Goal: Use online tool/utility: Use online tool/utility

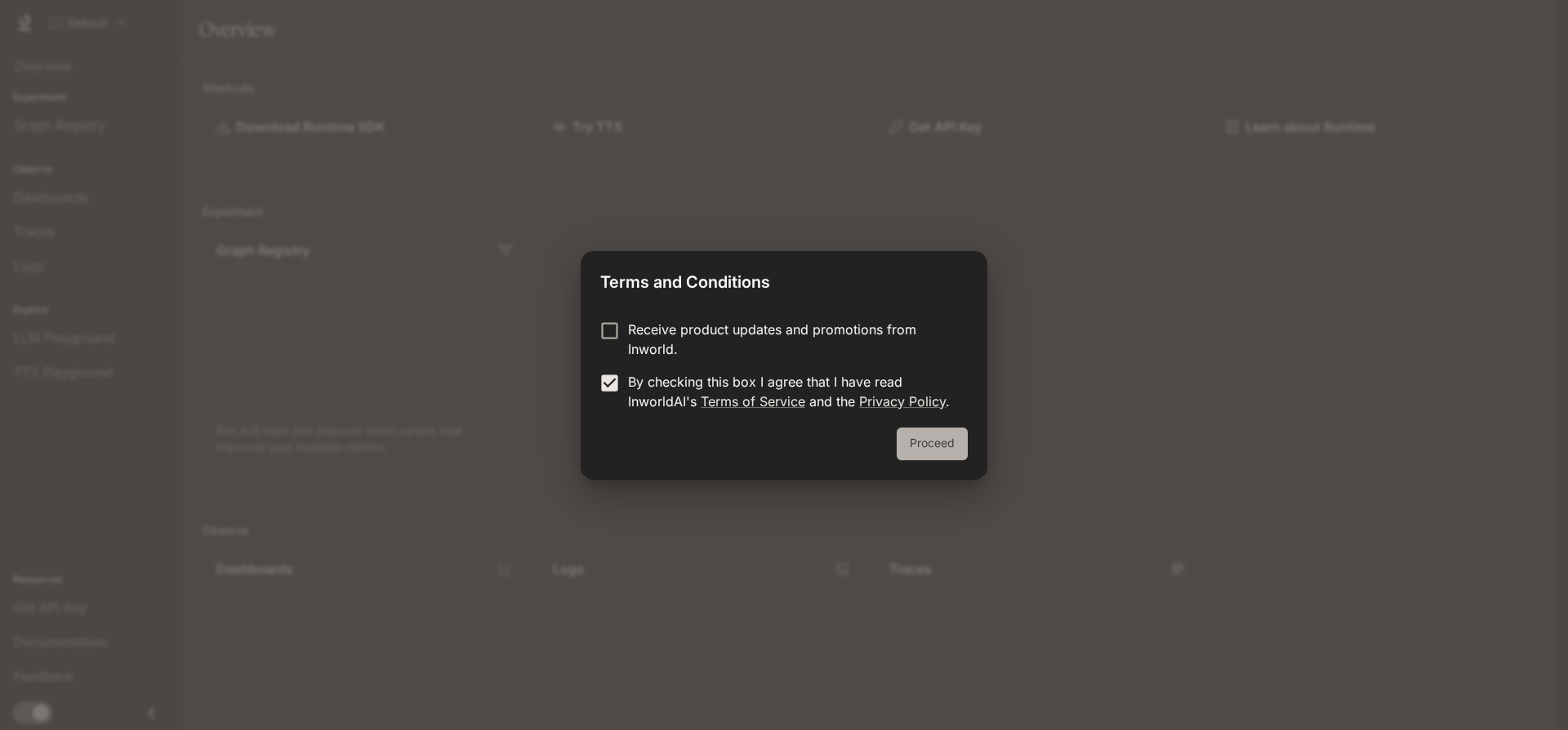
click at [929, 441] on button "Proceed" at bounding box center [932, 444] width 71 height 33
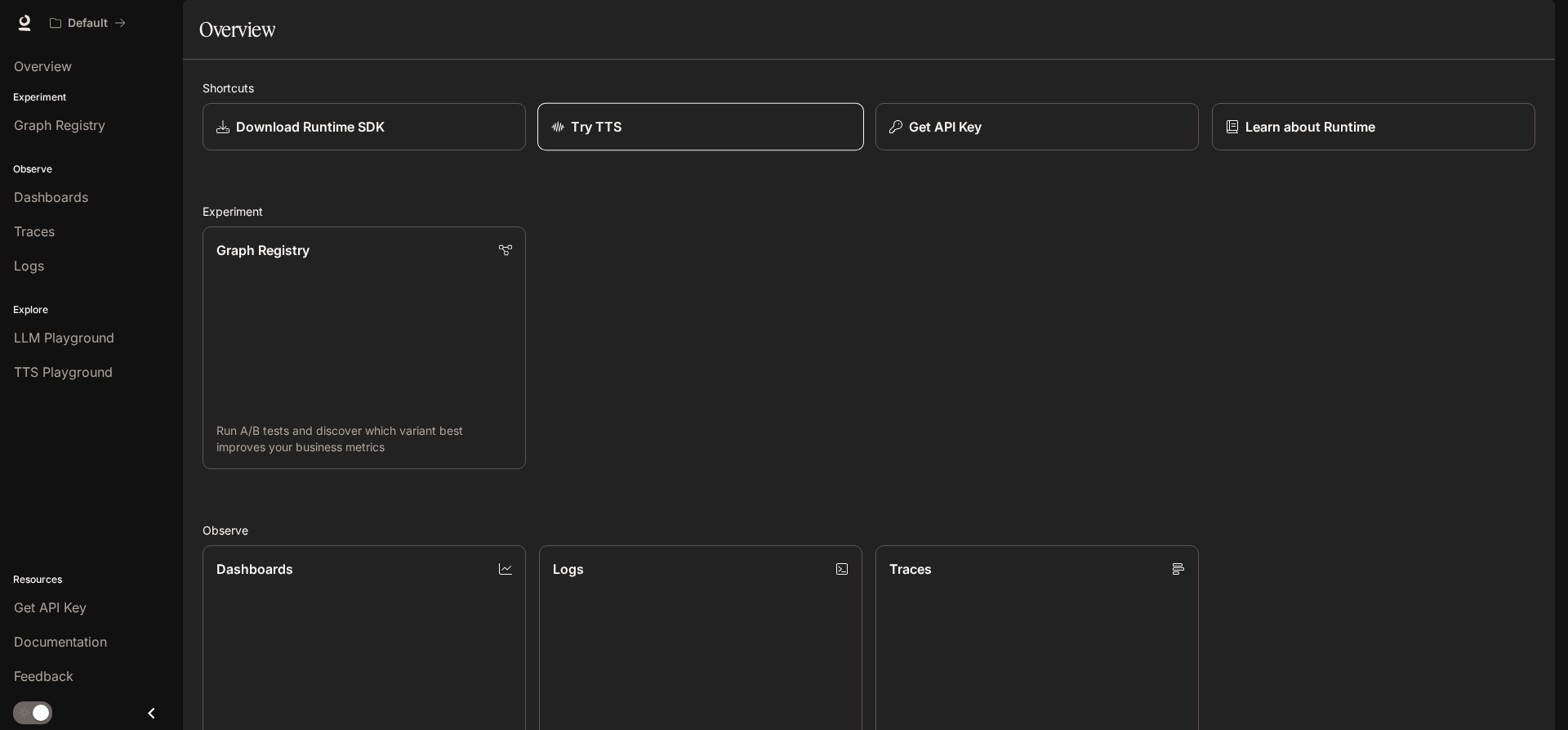
click at [682, 137] on div "Try TTS" at bounding box center [700, 126] width 299 height 20
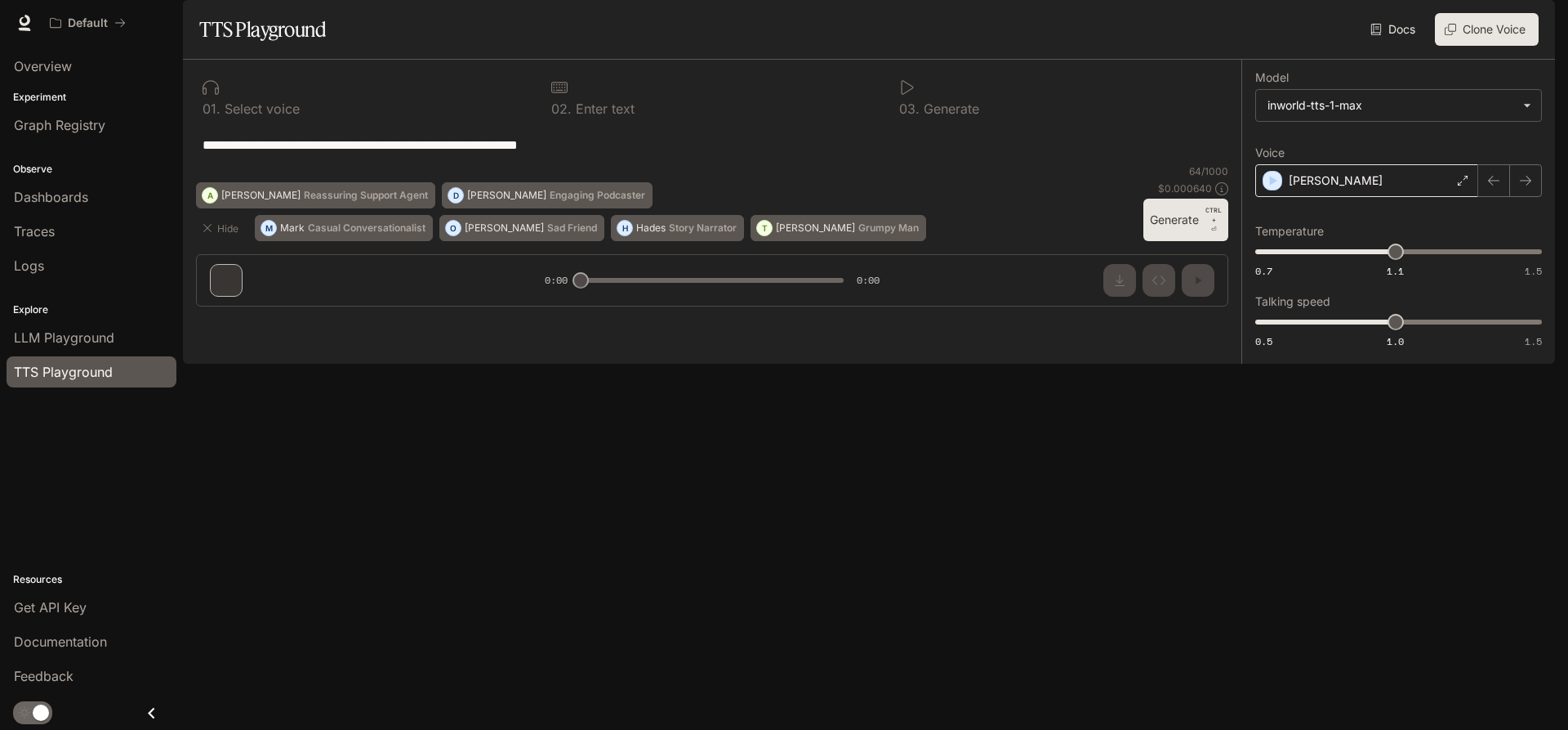
click at [1343, 197] on div "[PERSON_NAME]" at bounding box center [1366, 180] width 223 height 33
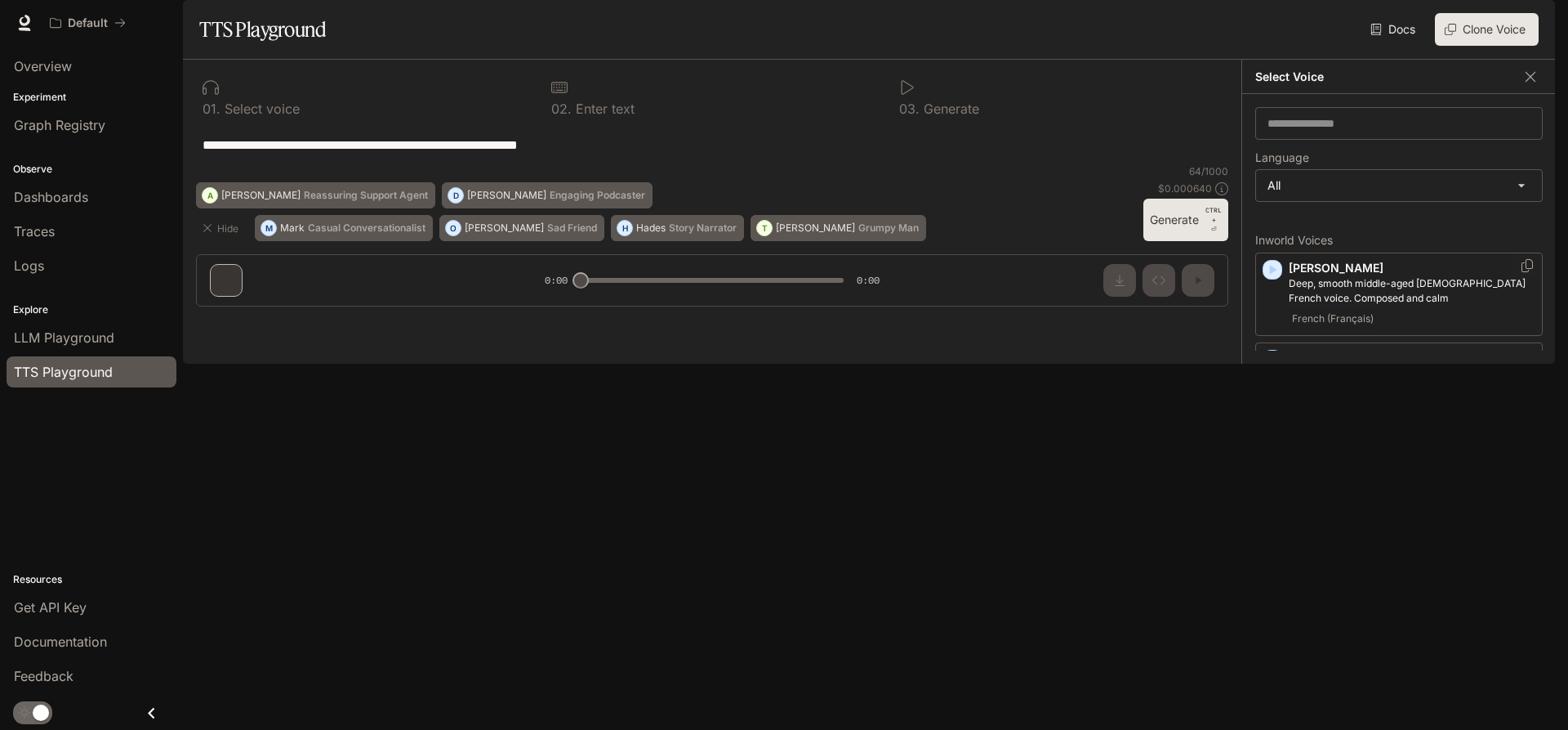
click at [1272, 277] on icon "button" at bounding box center [1272, 269] width 16 height 16
click at [1268, 368] on icon "button" at bounding box center [1272, 359] width 16 height 16
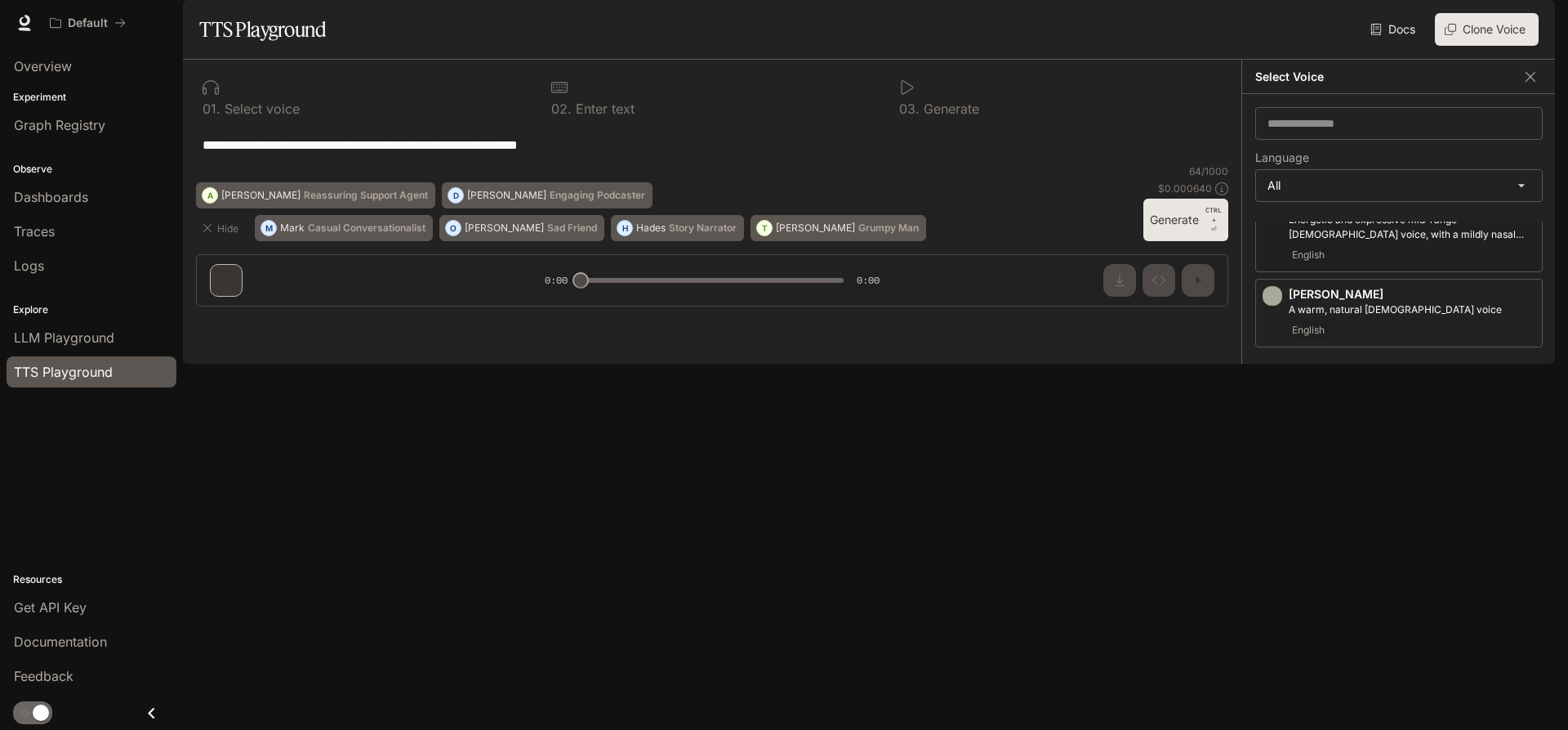
scroll to position [196, 0]
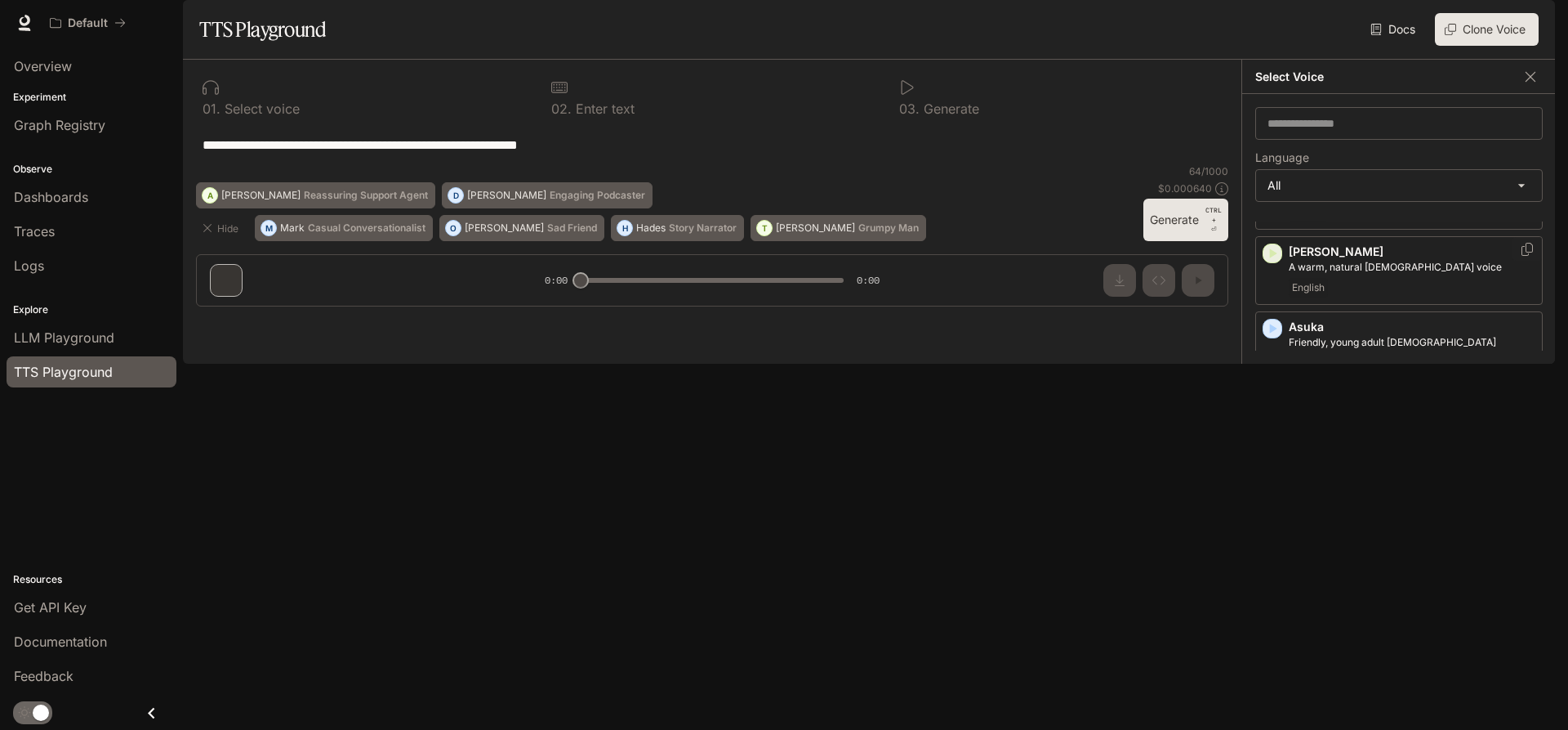
click at [1273, 259] on icon "button" at bounding box center [1274, 252] width 8 height 9
click at [1268, 337] on icon "button" at bounding box center [1272, 328] width 16 height 16
click at [1273, 423] on icon "button" at bounding box center [1274, 417] width 8 height 9
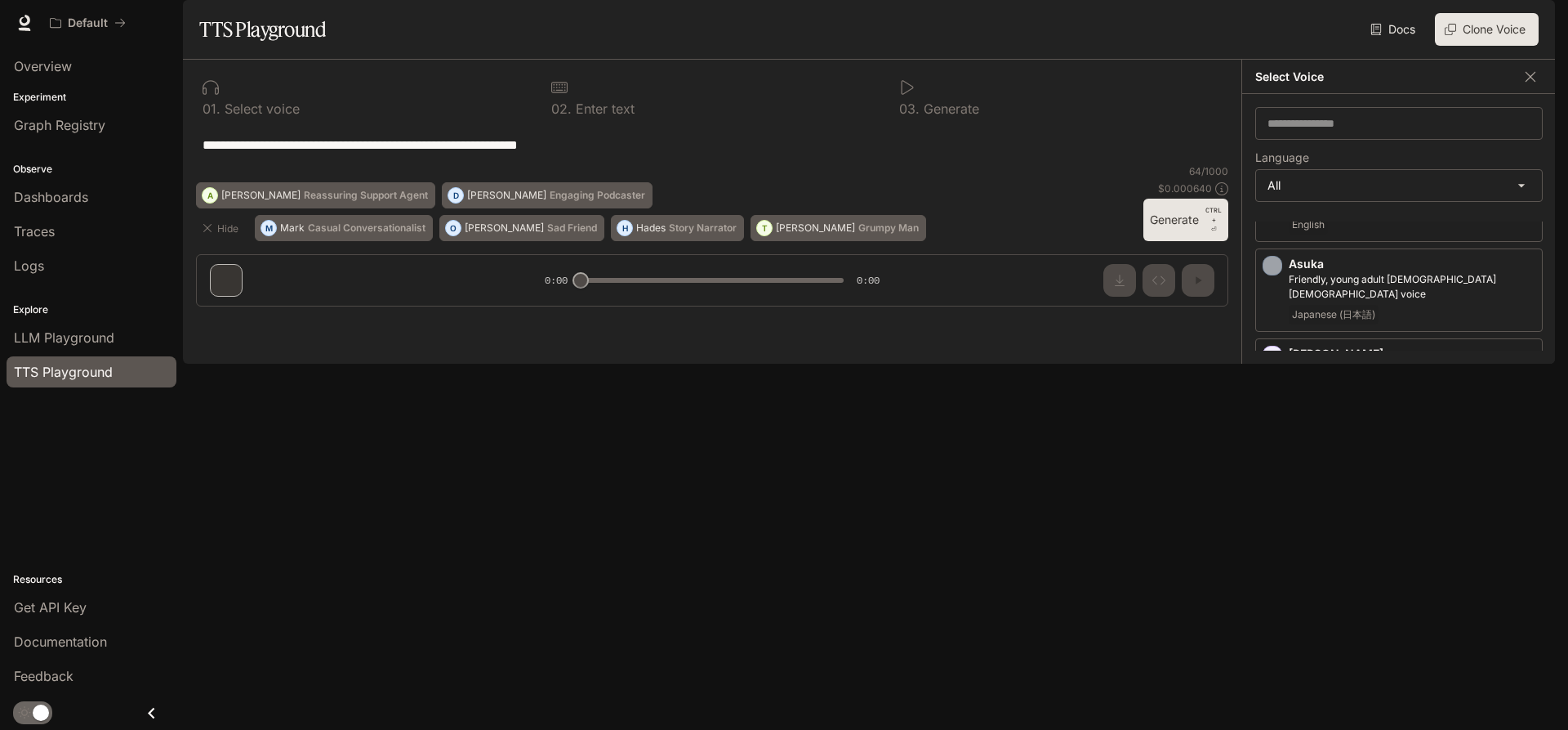
scroll to position [295, 0]
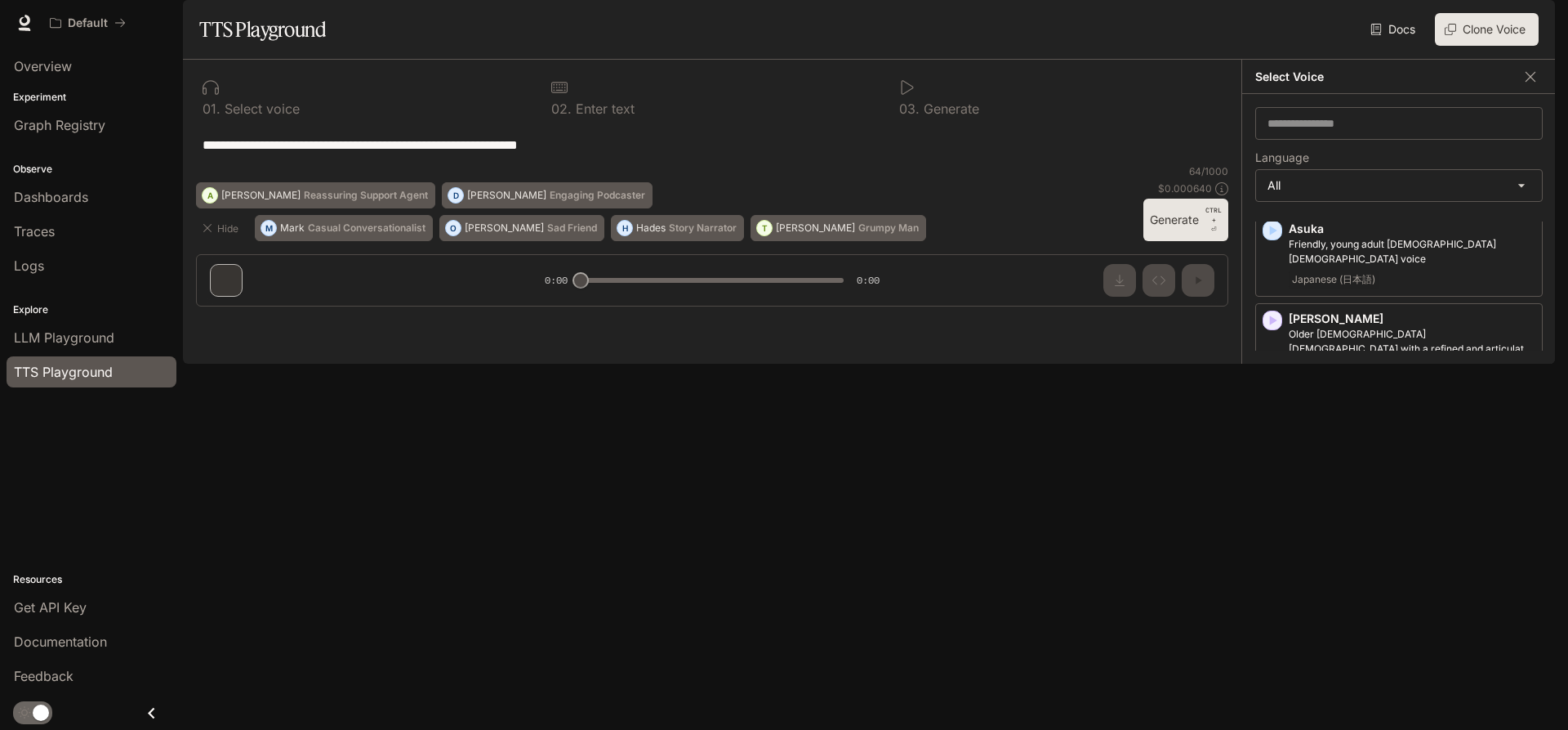
click at [1270, 415] on icon "button" at bounding box center [1274, 410] width 8 height 9
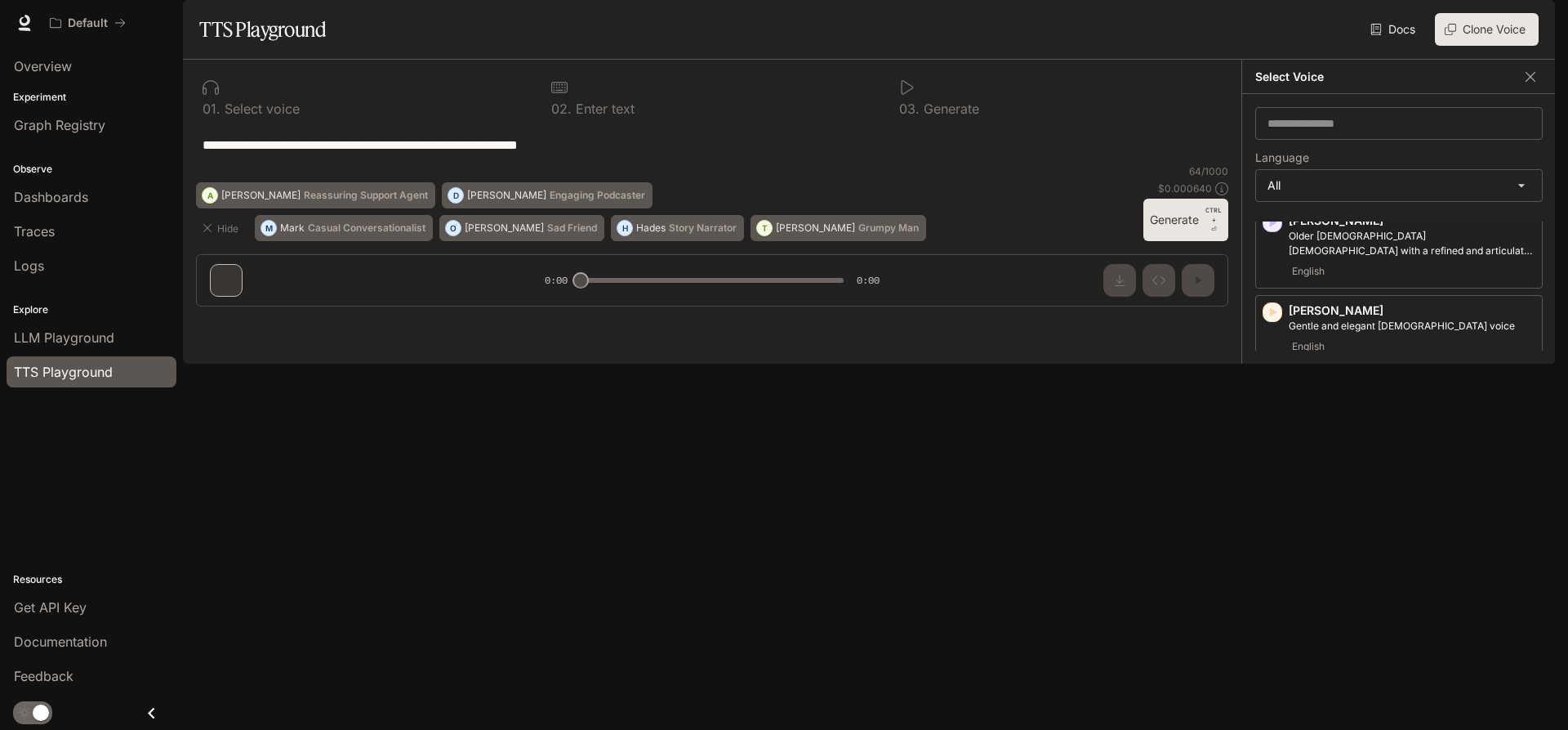
click at [1275, 392] on icon "button" at bounding box center [1274, 386] width 8 height 9
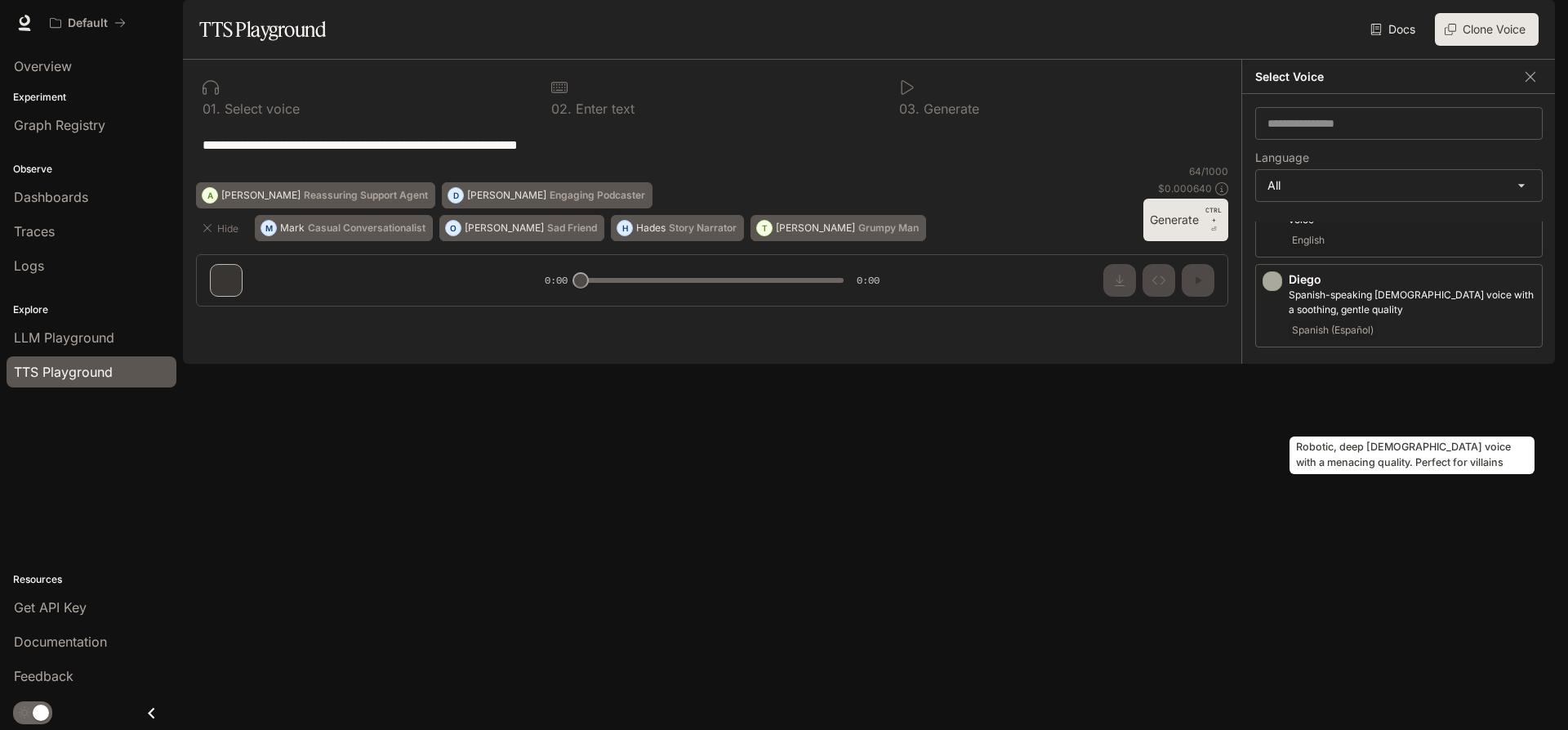
scroll to position [490, 0]
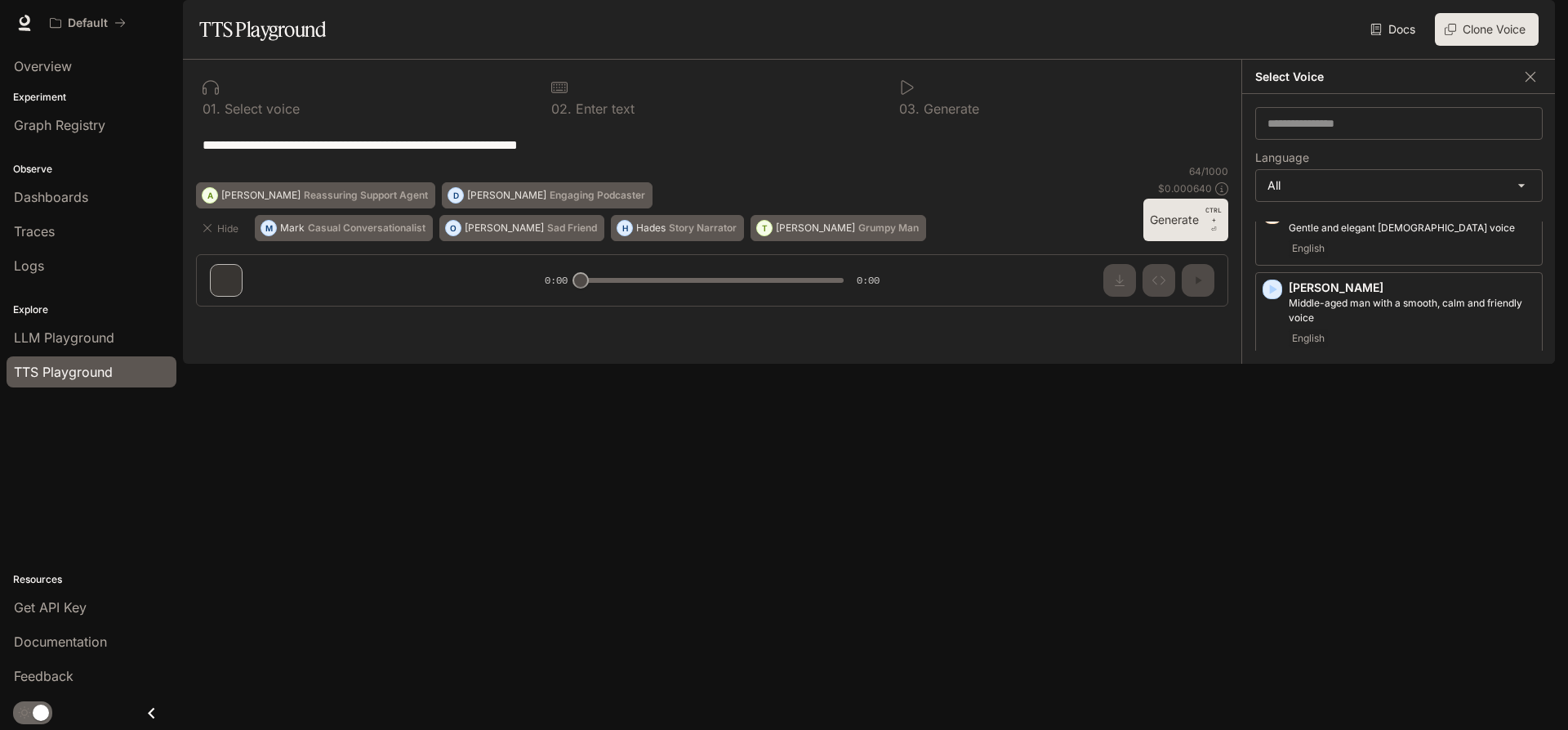
click at [1275, 387] on icon "button" at bounding box center [1272, 379] width 16 height 16
click at [1270, 478] on icon "button" at bounding box center [1272, 469] width 16 height 16
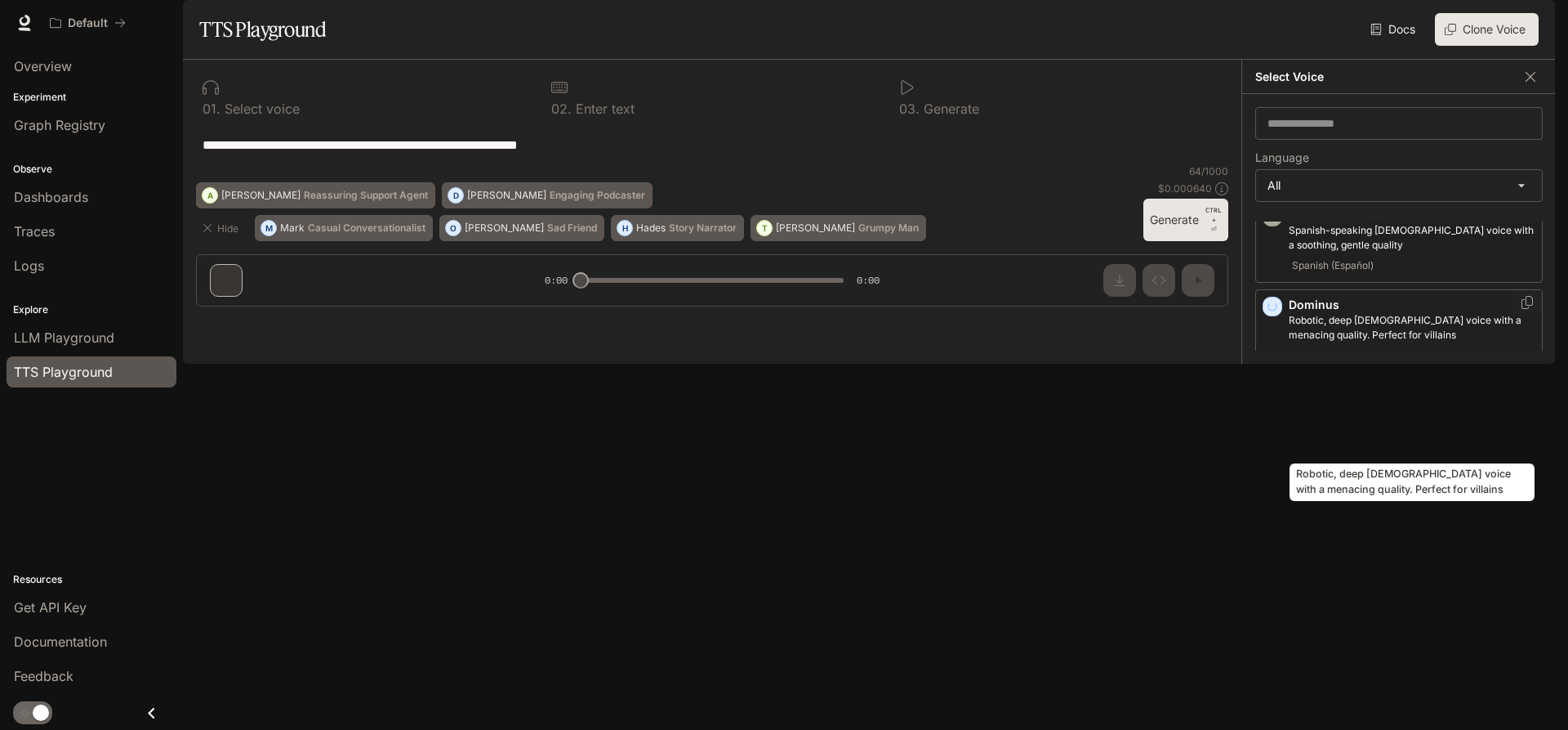
scroll to position [686, 0]
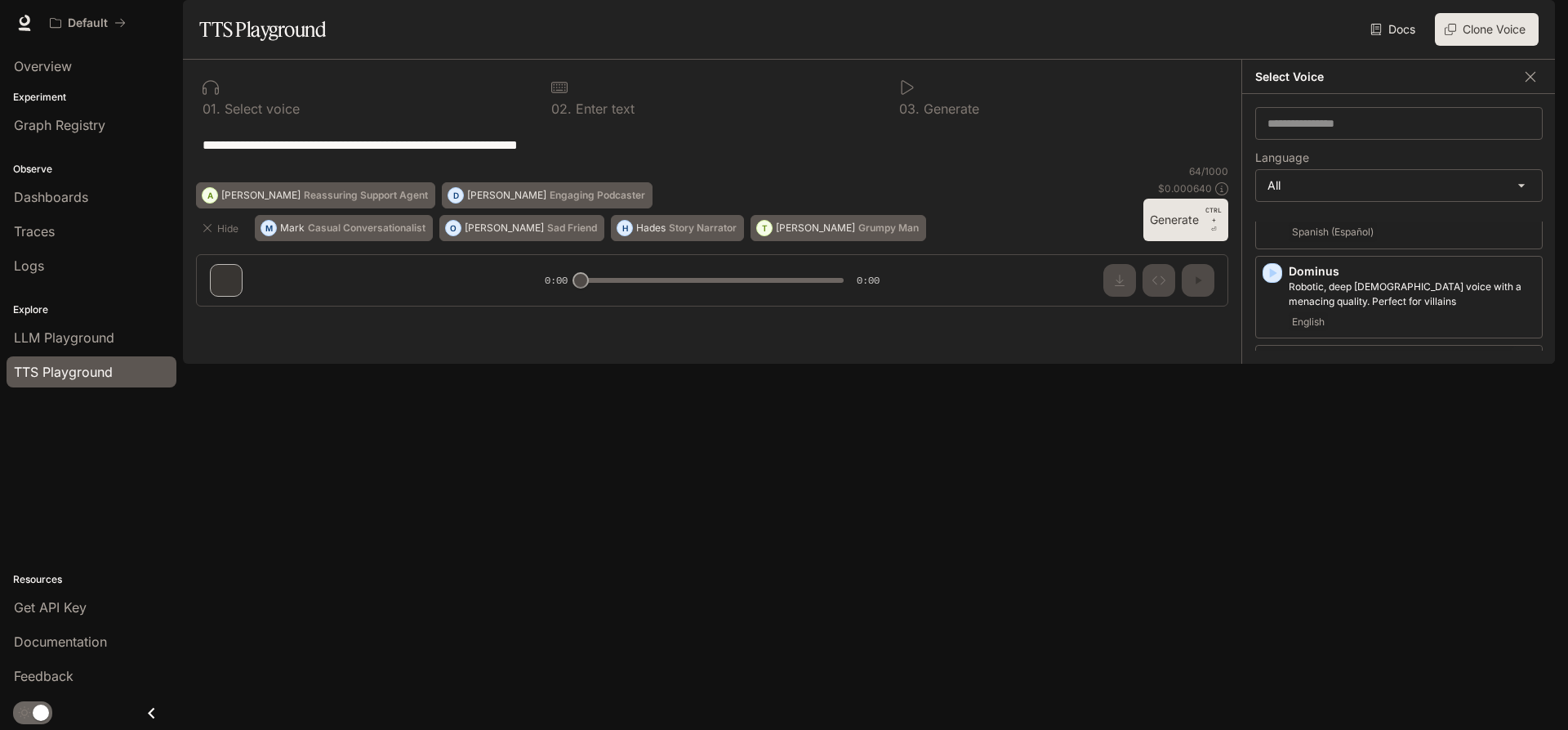
click at [1273, 368] on icon "button" at bounding box center [1274, 362] width 8 height 9
click at [1270, 458] on icon "button" at bounding box center [1274, 452] width 8 height 9
click at [1273, 348] on icon "button" at bounding box center [1274, 345] width 8 height 9
click at [1270, 429] on icon "button" at bounding box center [1272, 435] width 16 height 16
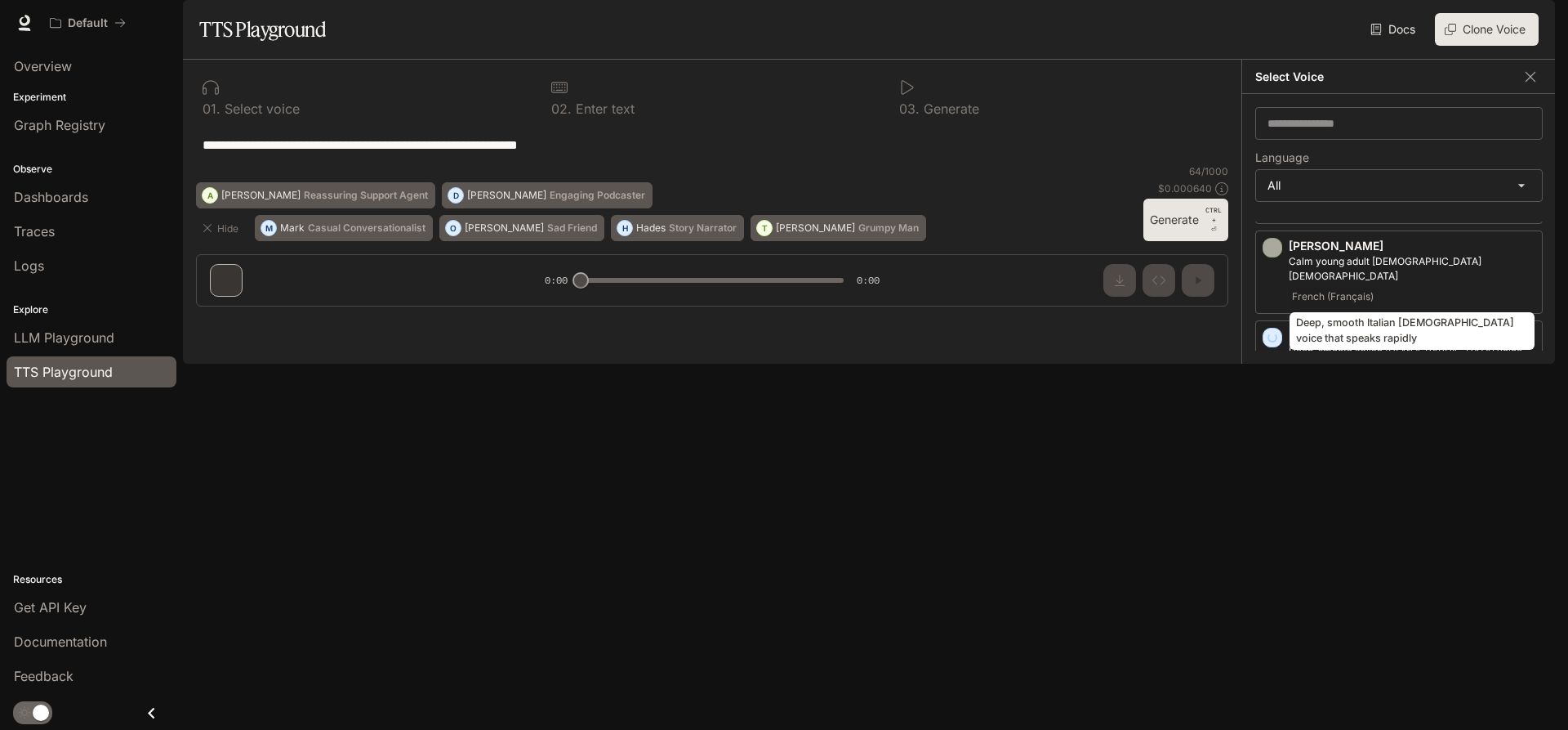
scroll to position [1079, 0]
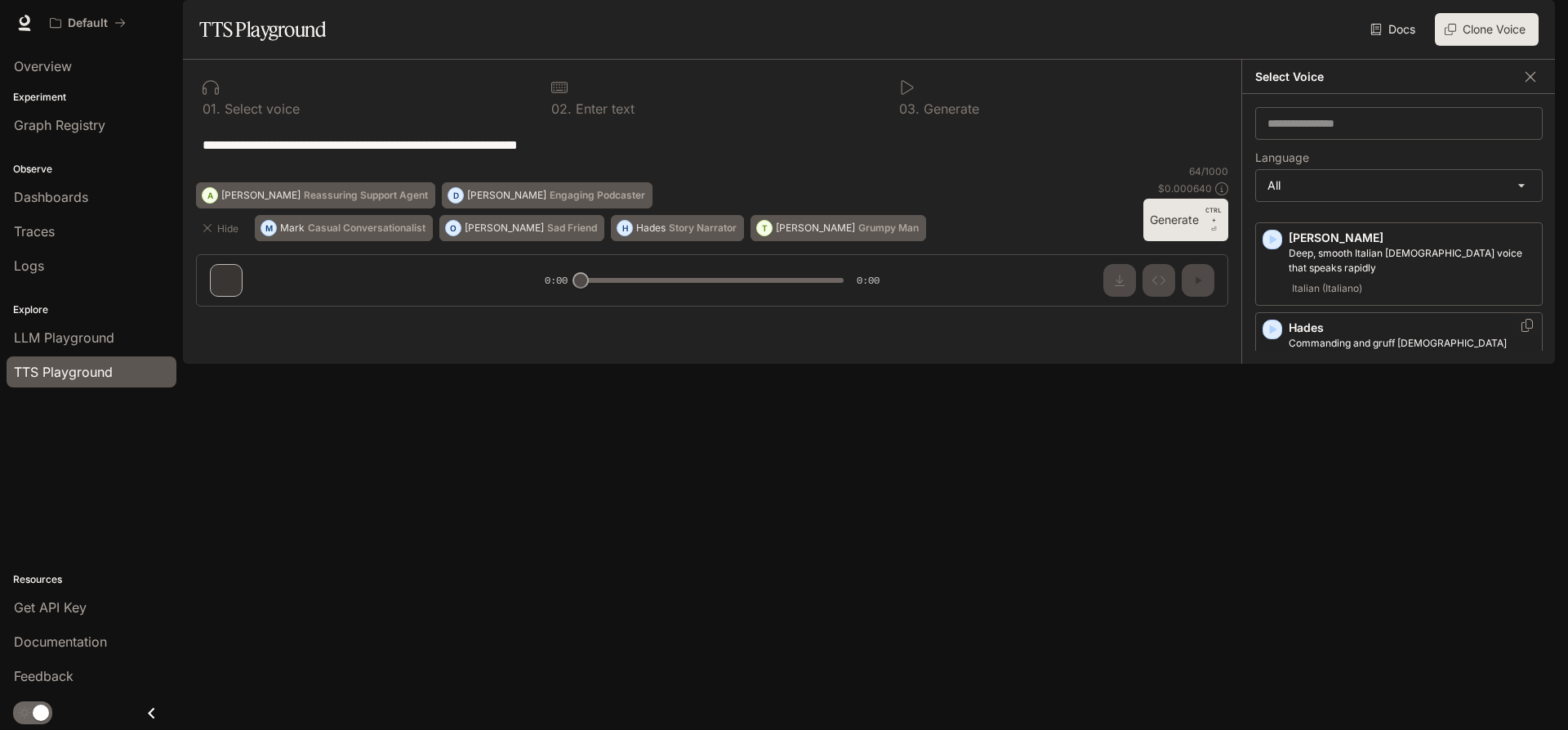
click at [1271, 325] on icon "button" at bounding box center [1274, 329] width 8 height 9
click at [1274, 411] on icon "button" at bounding box center [1272, 419] width 16 height 16
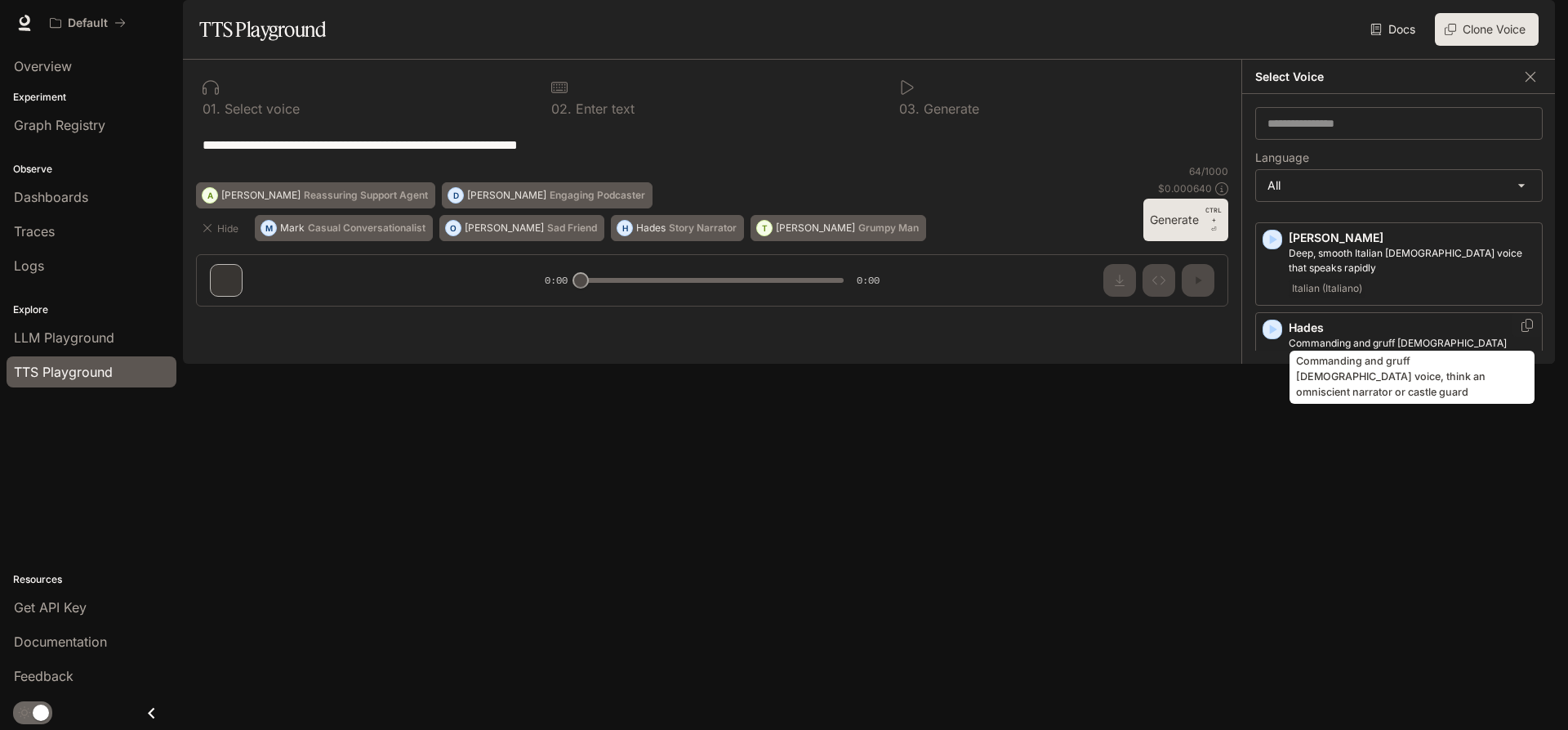
click at [1354, 336] on p "Commanding and gruff [DEMOGRAPHIC_DATA] voice, think an omniscient narrator or …" at bounding box center [1411, 350] width 246 height 29
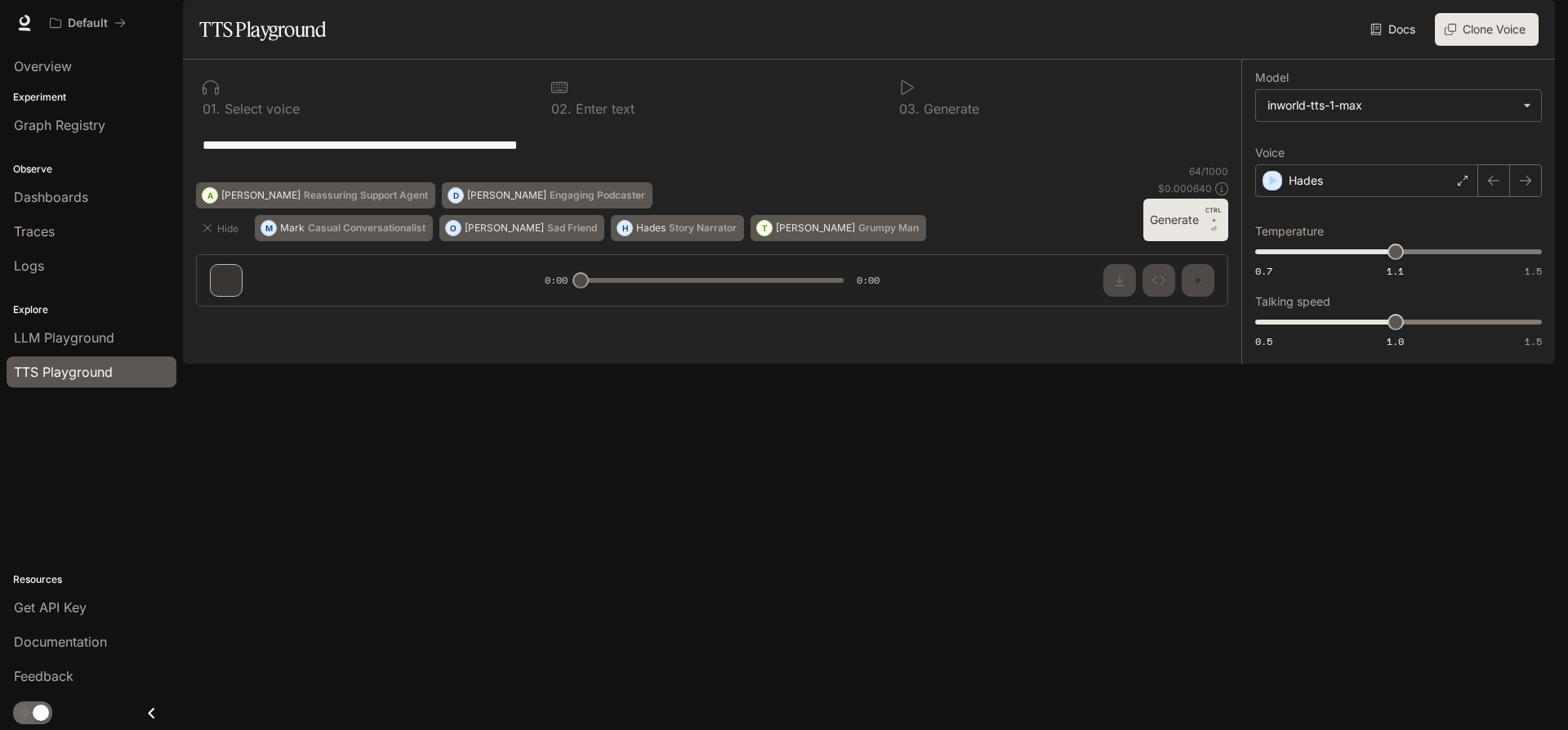
drag, startPoint x: 670, startPoint y: 189, endPoint x: 15, endPoint y: 193, distance: 655.0
click at [203, 155] on textarea "**********" at bounding box center [711, 145] width 1019 height 19
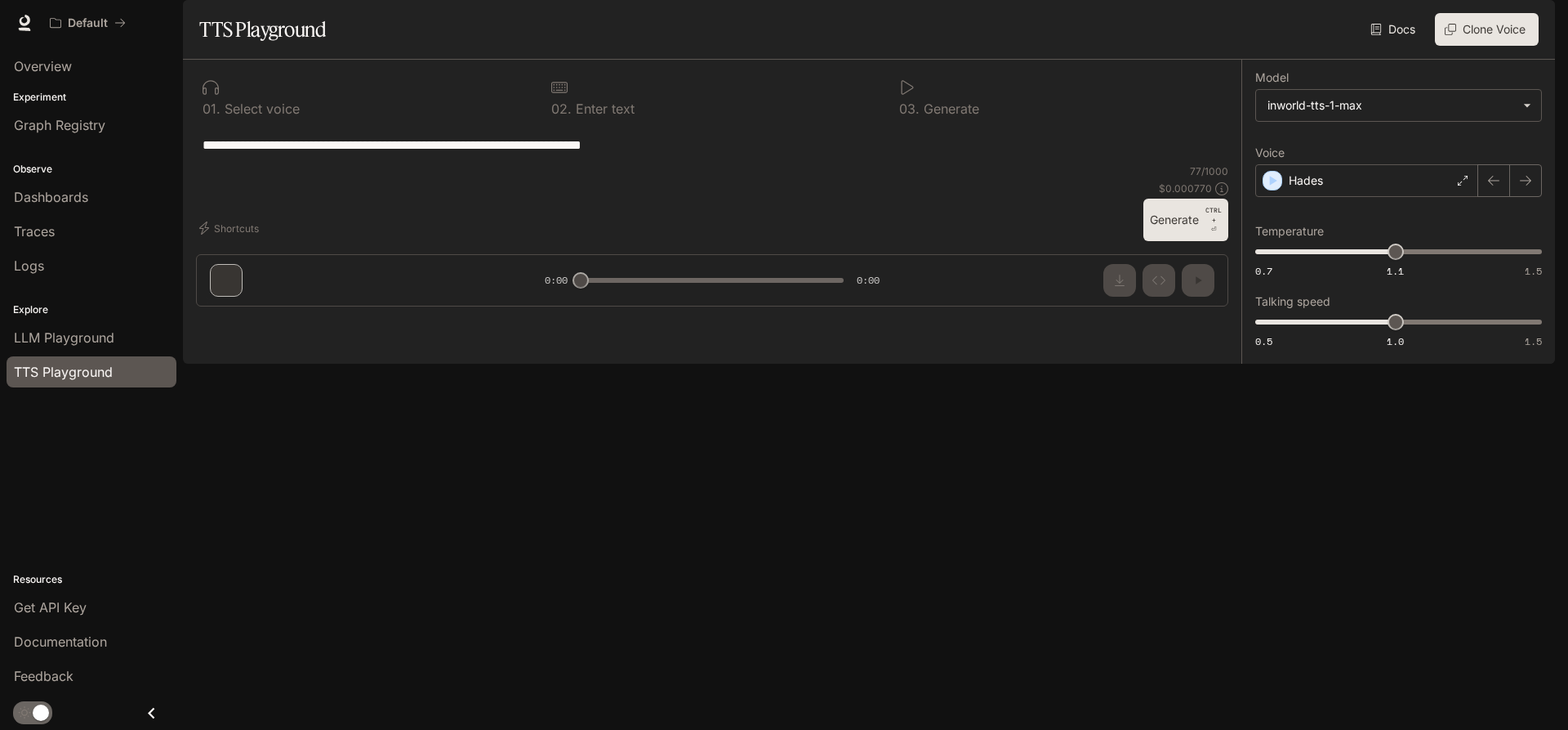
type textarea "**********"
click at [1174, 241] on button "Generate CTRL + ⏎" at bounding box center [1185, 219] width 85 height 42
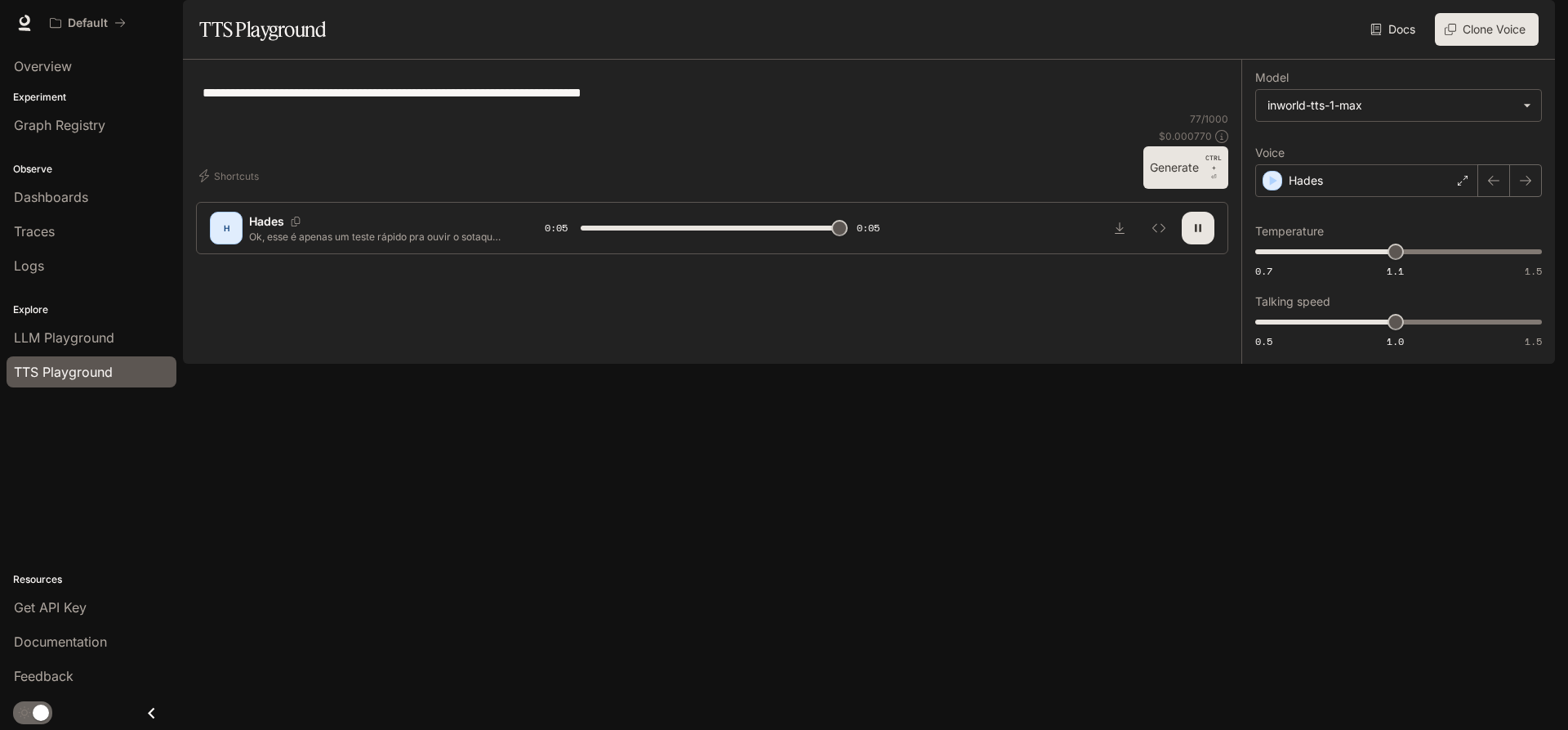
type input "*"
click at [1398, 159] on body "**********" at bounding box center [784, 365] width 1568 height 730
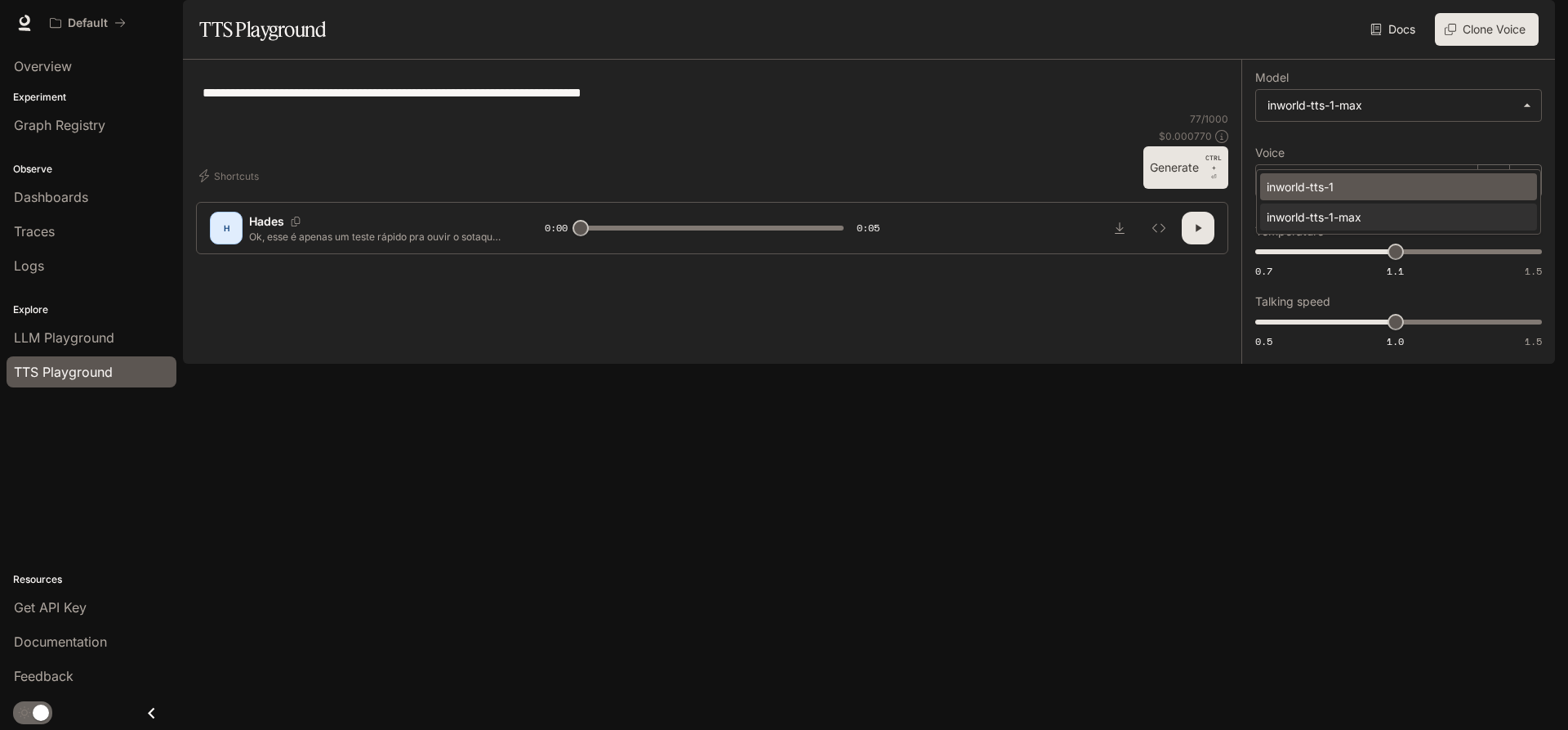
click at [1400, 190] on div "inworld-tts-1" at bounding box center [1395, 186] width 257 height 17
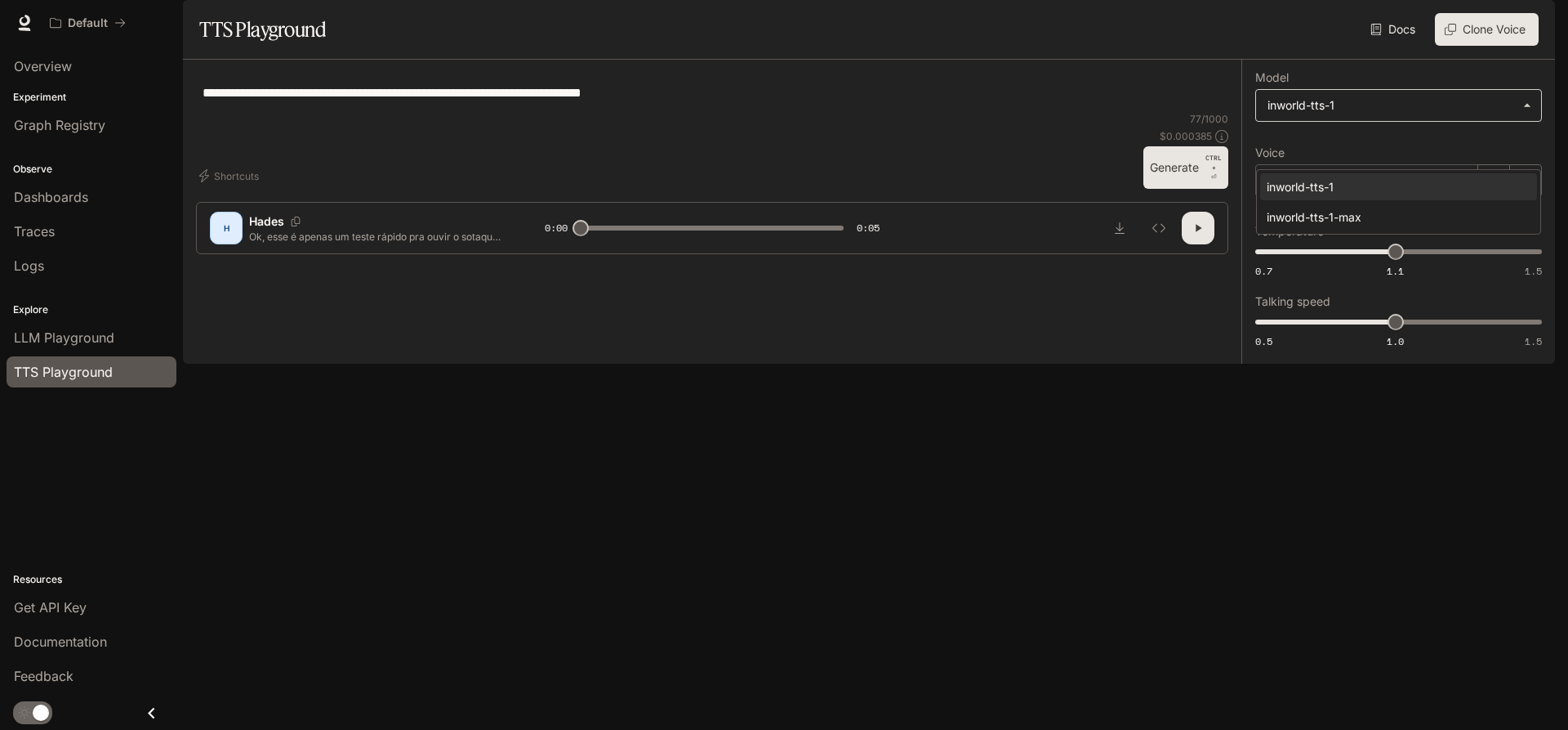
click at [1360, 155] on body "**********" at bounding box center [784, 365] width 1568 height 730
click at [1366, 216] on div "inworld-tts-1-max" at bounding box center [1395, 217] width 257 height 17
click at [1367, 155] on body "**********" at bounding box center [784, 365] width 1568 height 730
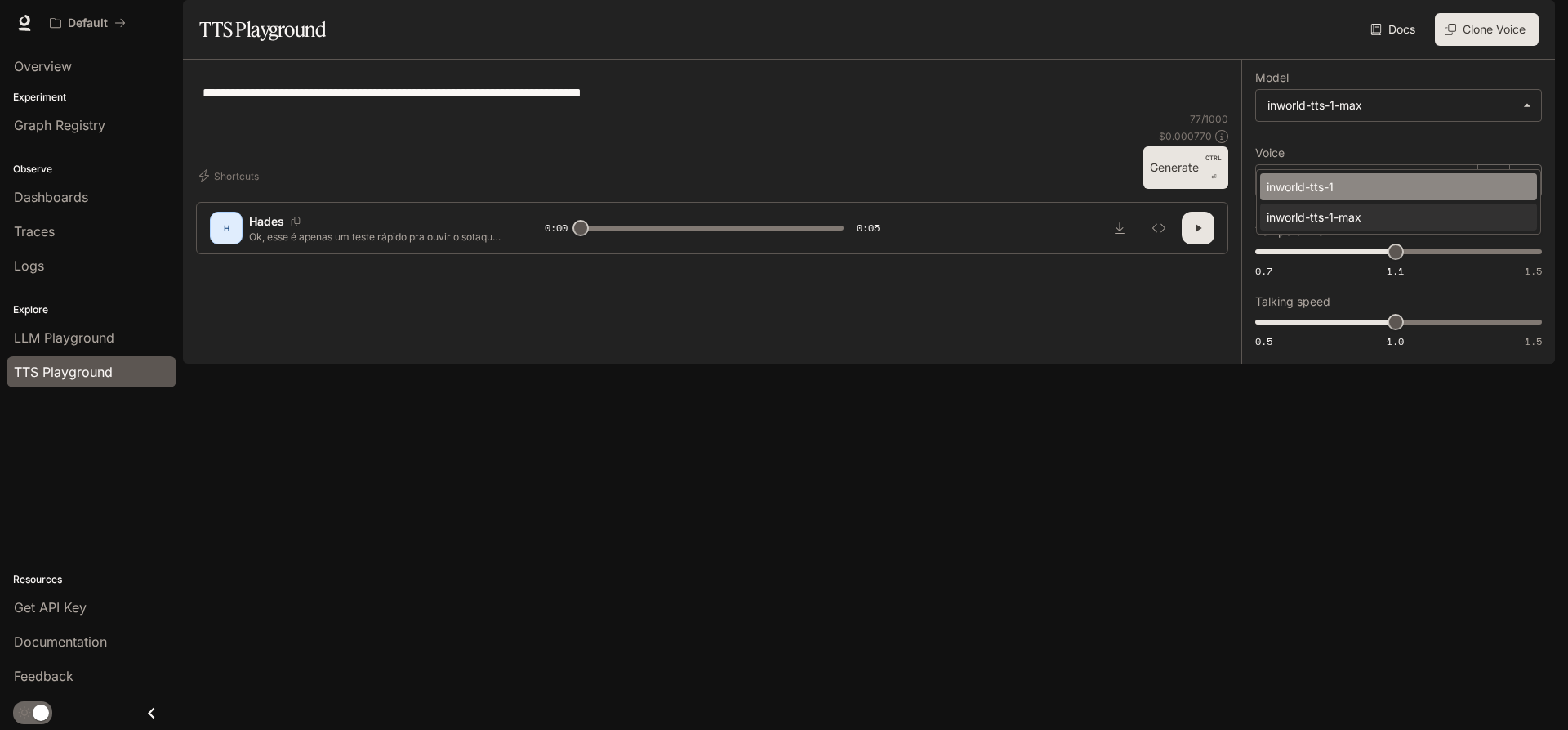
click at [1371, 180] on div "inworld-tts-1" at bounding box center [1395, 186] width 257 height 17
type input "**********"
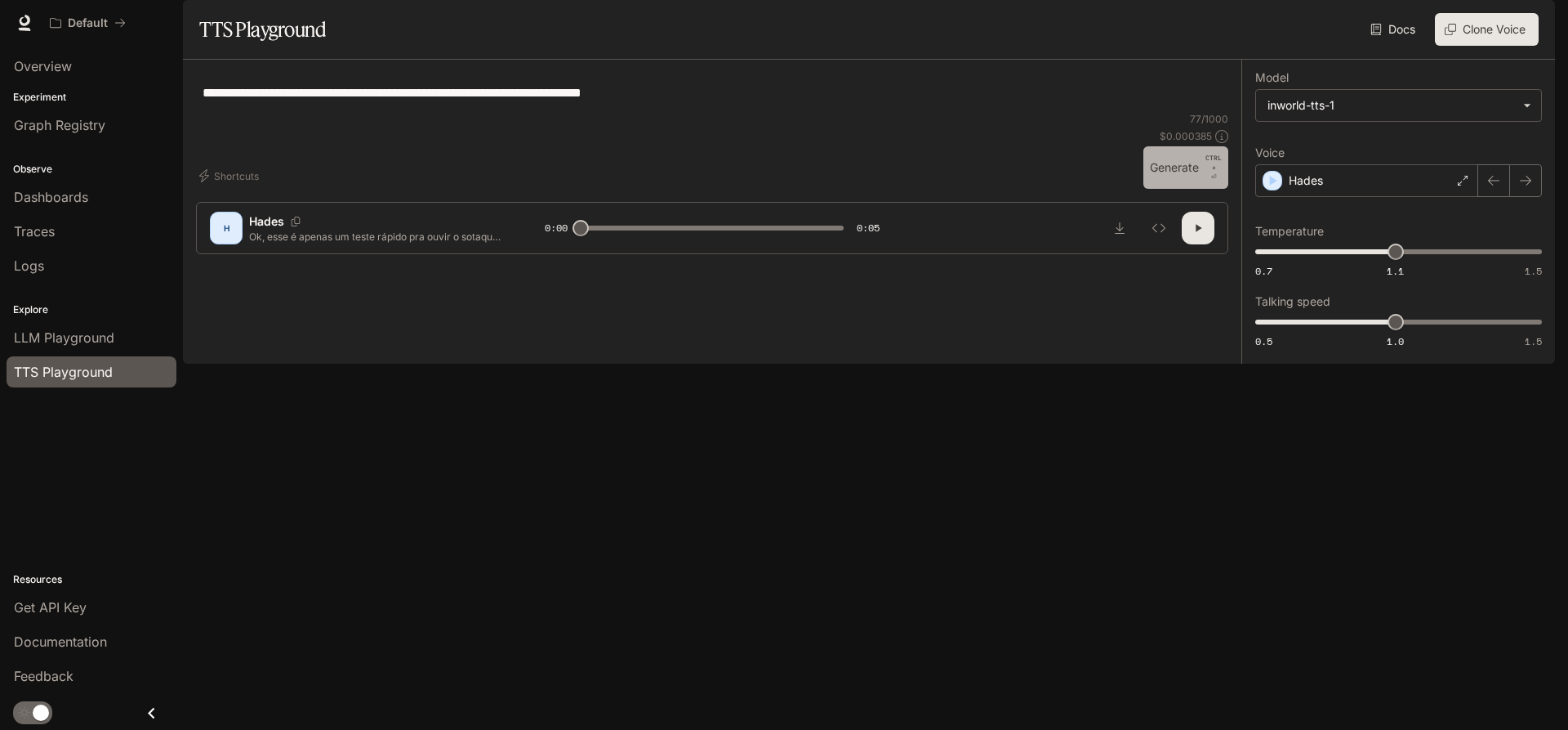
click at [1171, 189] on button "Generate CTRL + ⏎" at bounding box center [1185, 167] width 85 height 42
click at [1341, 197] on div "Hades" at bounding box center [1366, 180] width 223 height 33
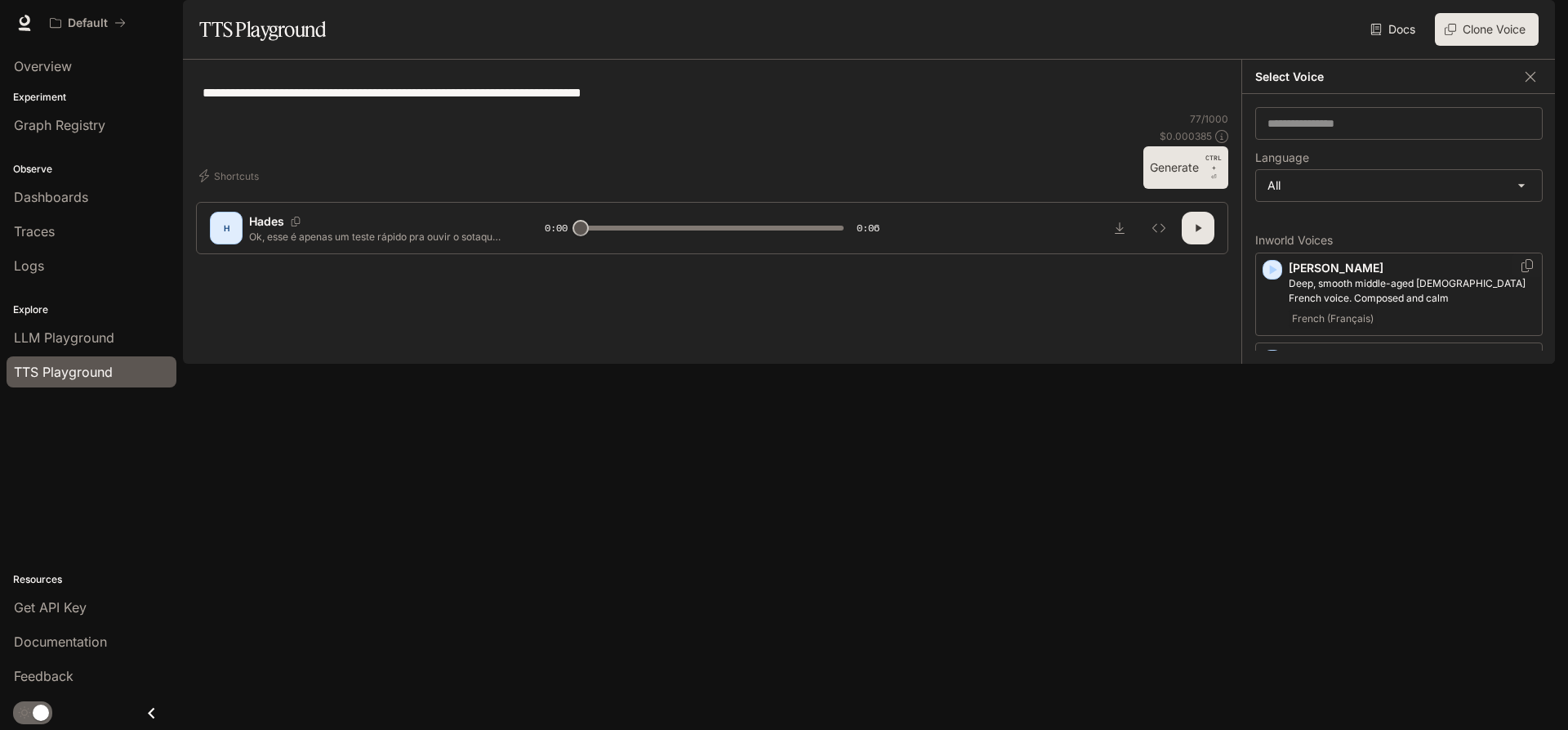
click at [1277, 277] on icon "button" at bounding box center [1272, 269] width 16 height 16
click at [1274, 368] on icon "button" at bounding box center [1272, 359] width 16 height 16
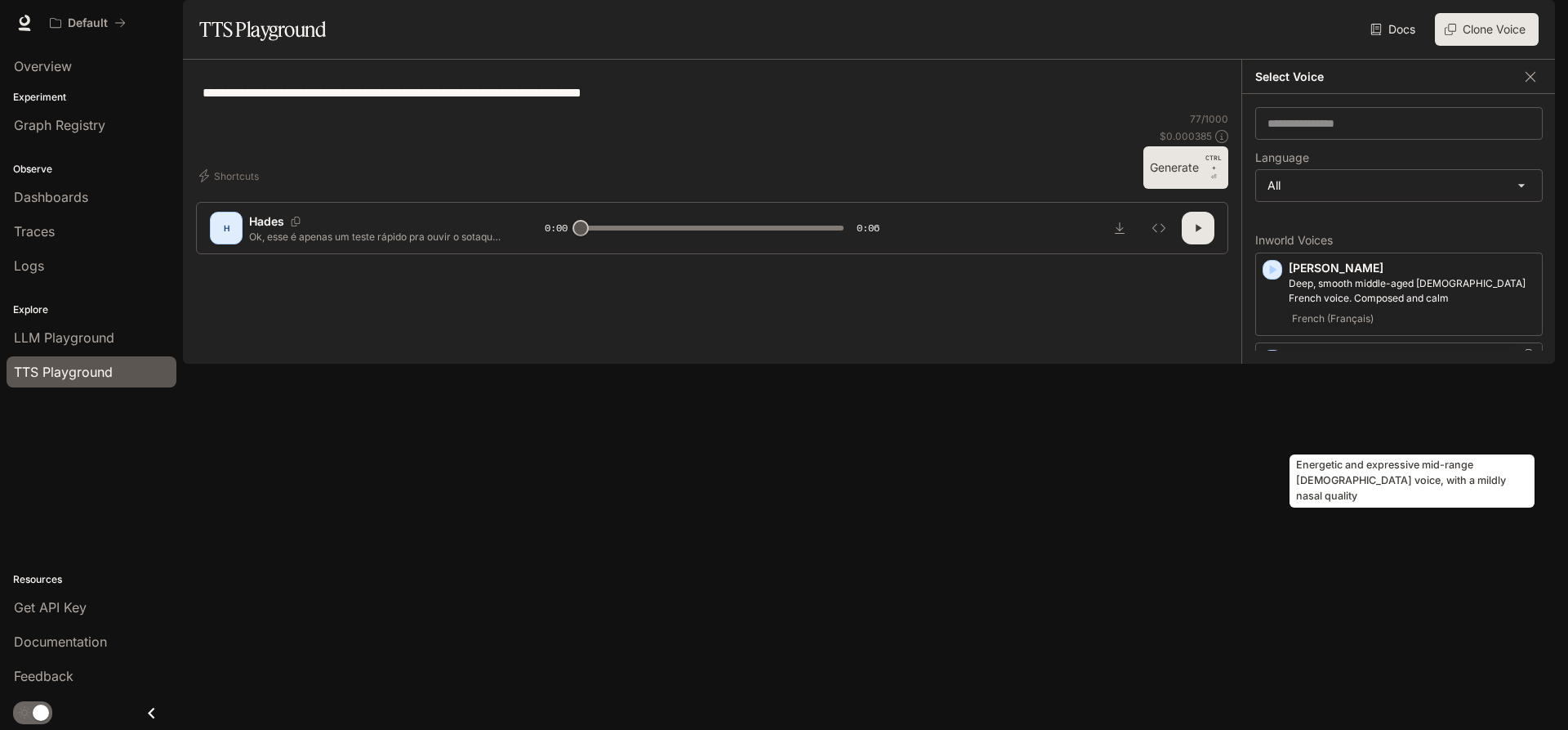
click at [1369, 396] on p "Energetic and expressive mid-range [DEMOGRAPHIC_DATA] voice, with a mildly nasa…" at bounding box center [1411, 380] width 246 height 29
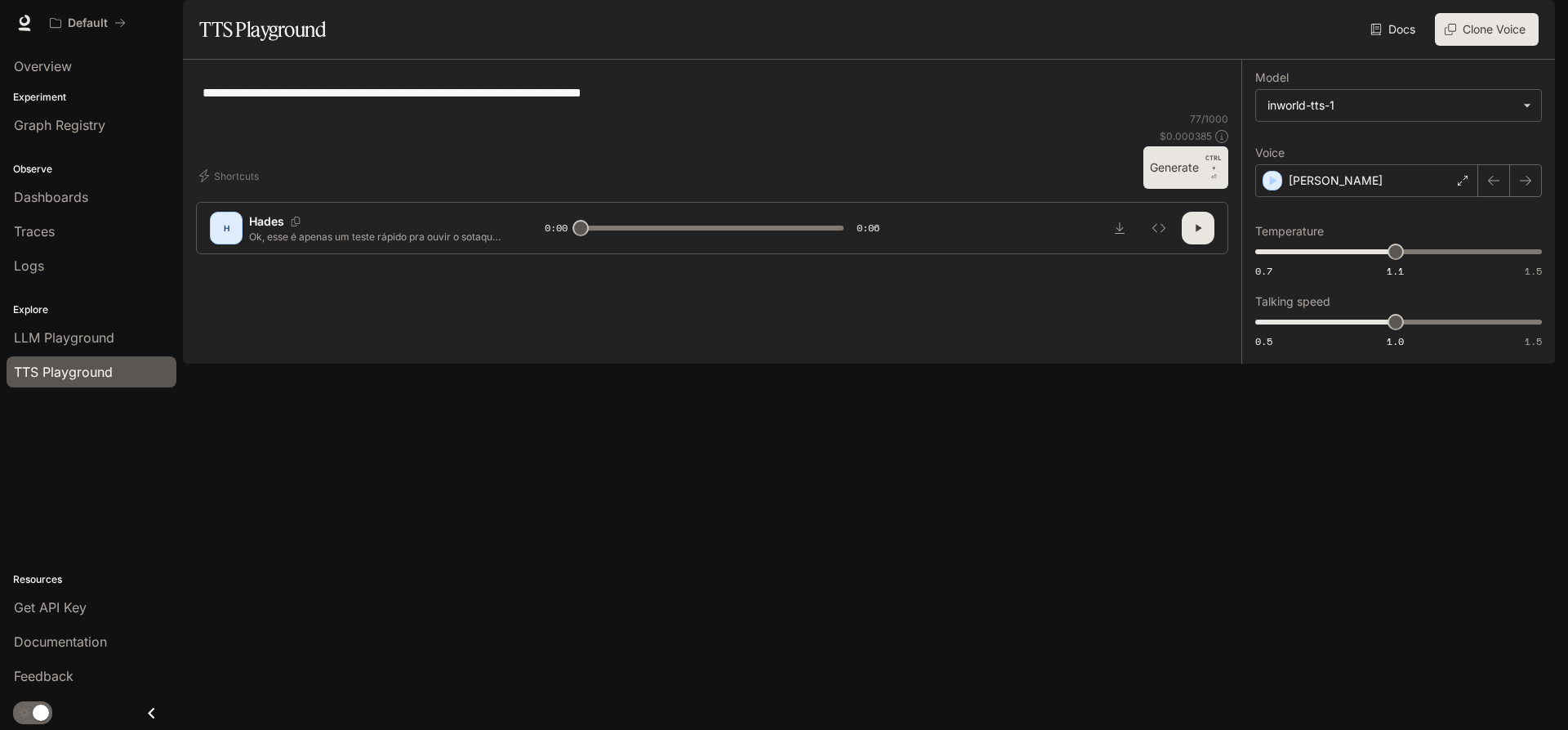
click at [1170, 189] on button "Generate CTRL + ⏎" at bounding box center [1185, 167] width 85 height 42
type input "*"
click at [1347, 197] on div "[PERSON_NAME]" at bounding box center [1366, 180] width 223 height 33
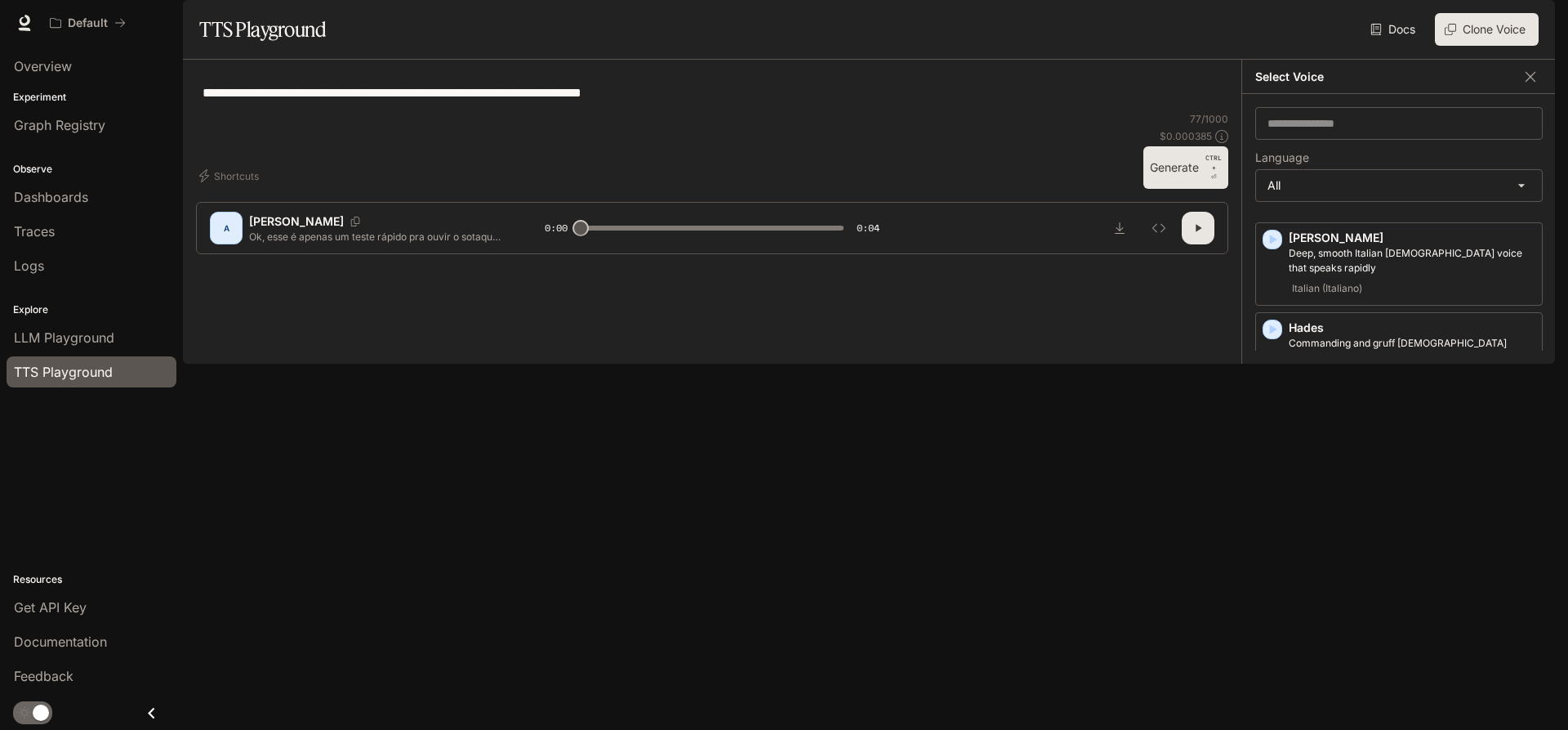
click at [1345, 410] on p "Heitor" at bounding box center [1411, 417] width 246 height 16
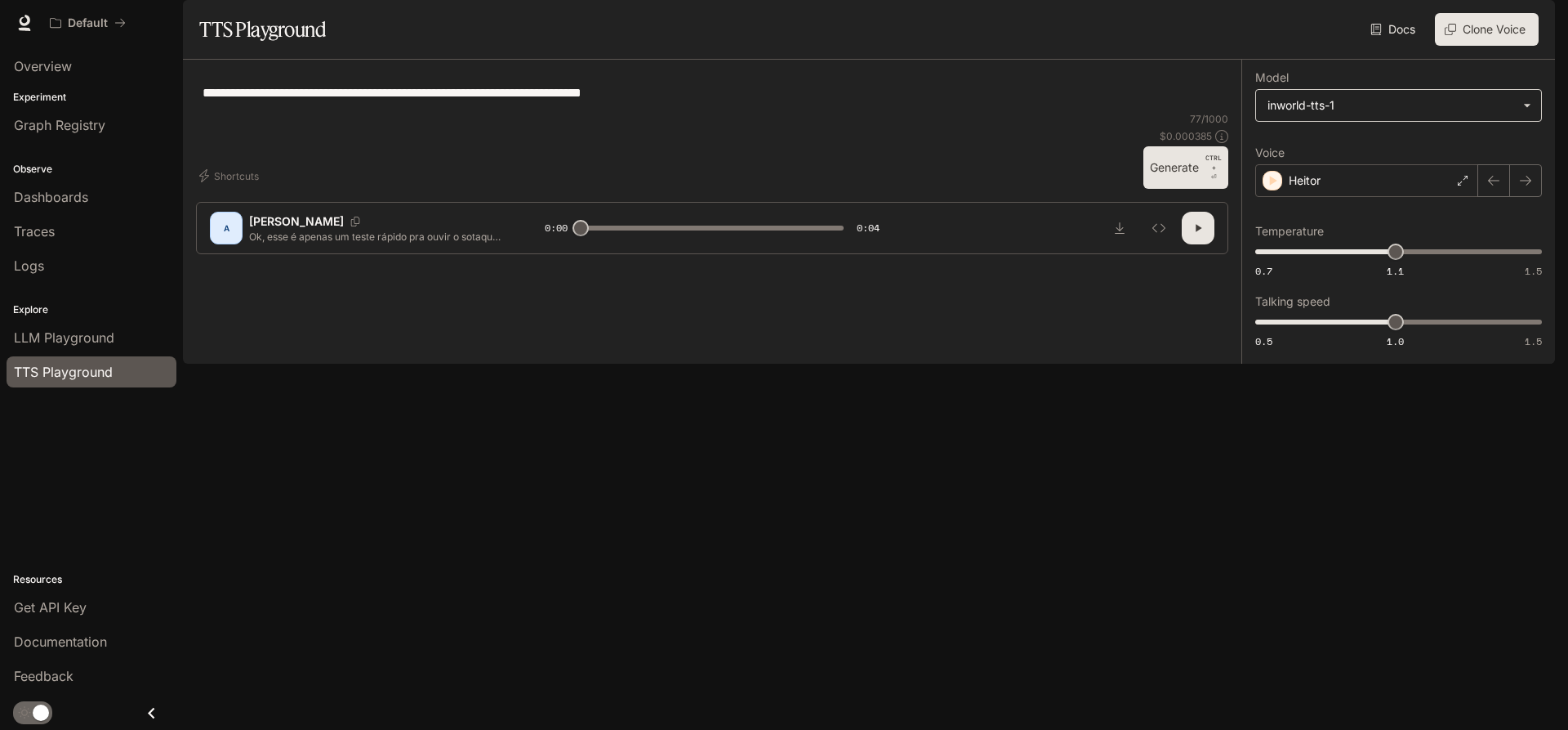
click at [1350, 147] on body "**********" at bounding box center [784, 365] width 1568 height 730
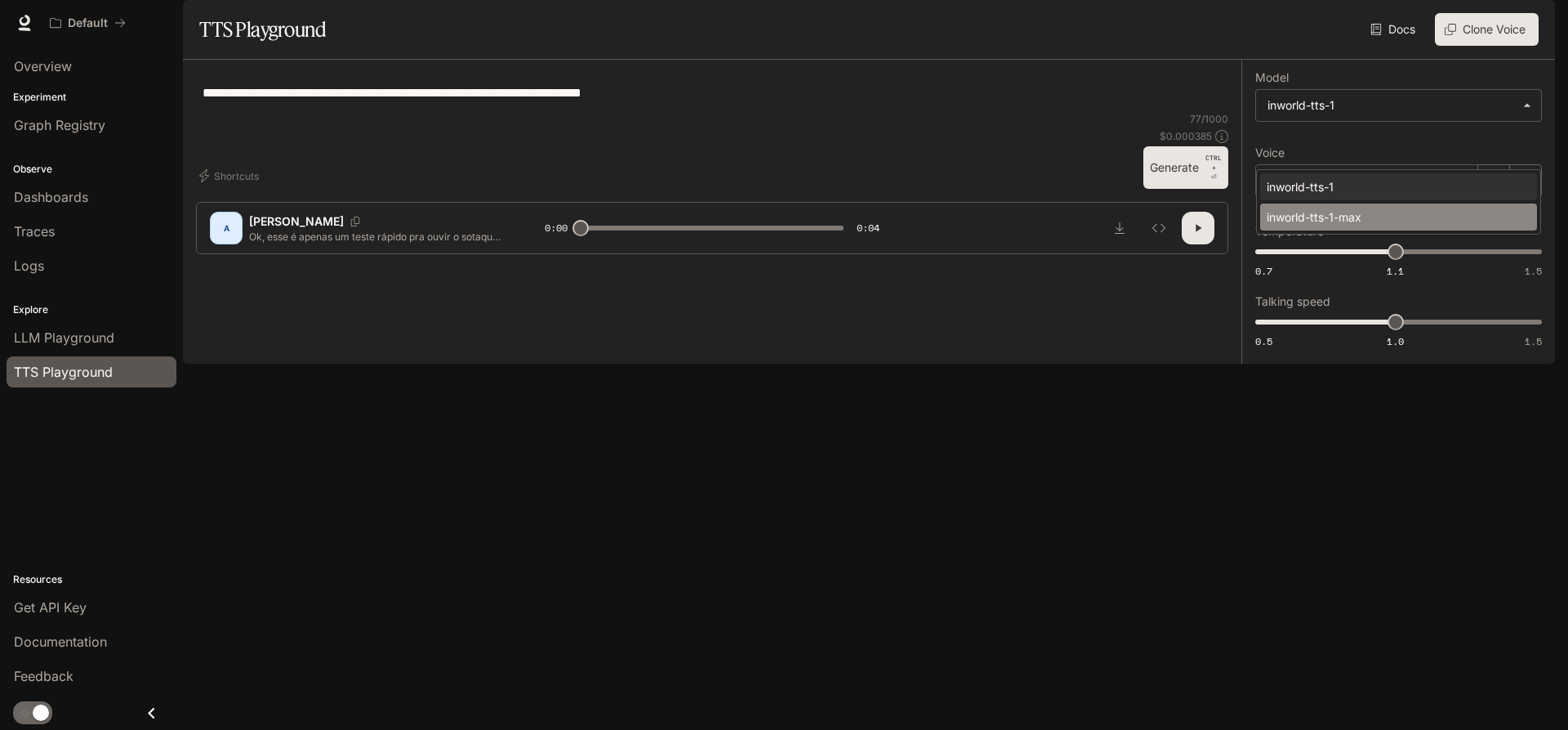
click at [1372, 219] on div "inworld-tts-1-max" at bounding box center [1395, 217] width 257 height 17
type input "**********"
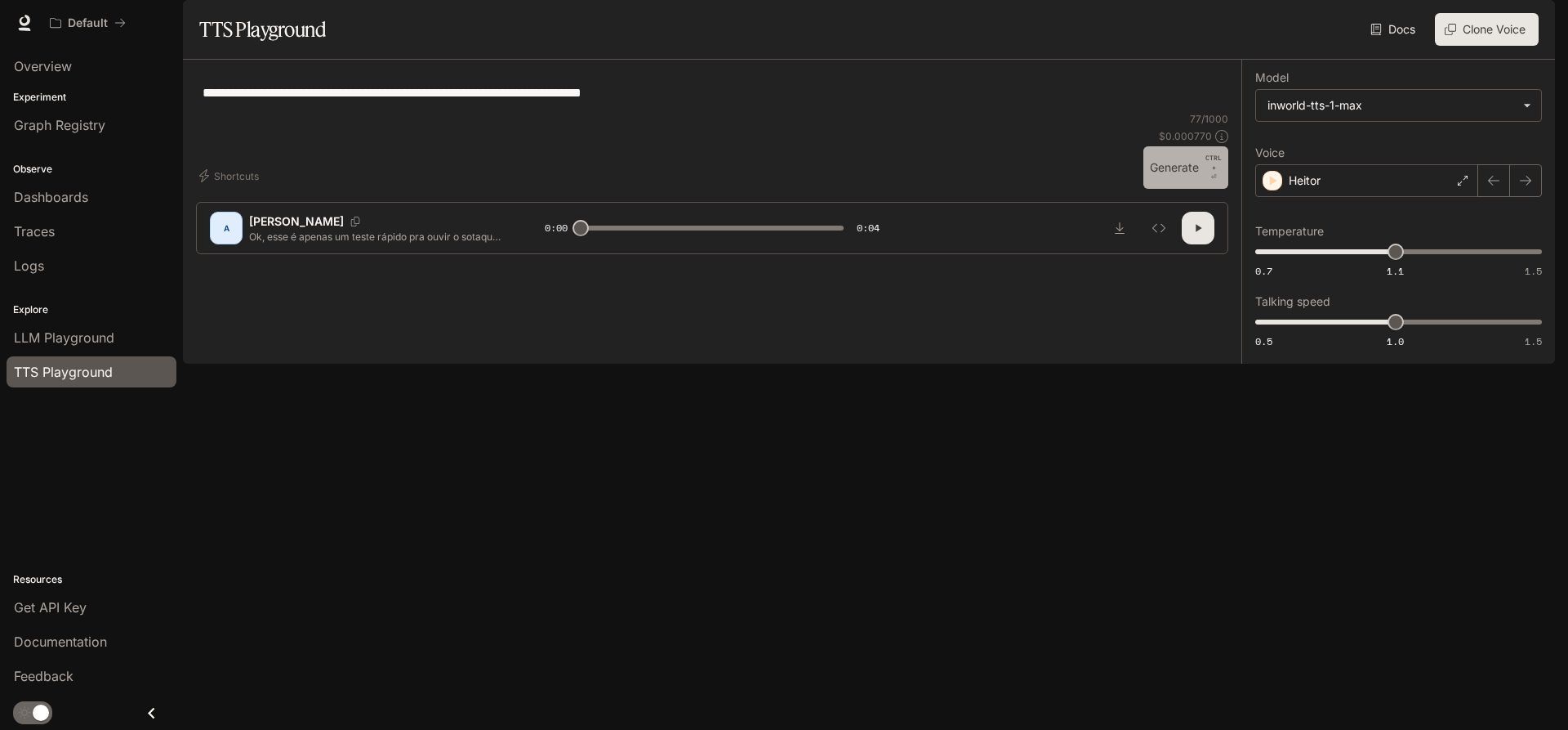
click at [1177, 189] on button "Generate CTRL + ⏎" at bounding box center [1185, 167] width 85 height 42
click at [1318, 155] on body "**********" at bounding box center [784, 365] width 1568 height 730
type input "*"
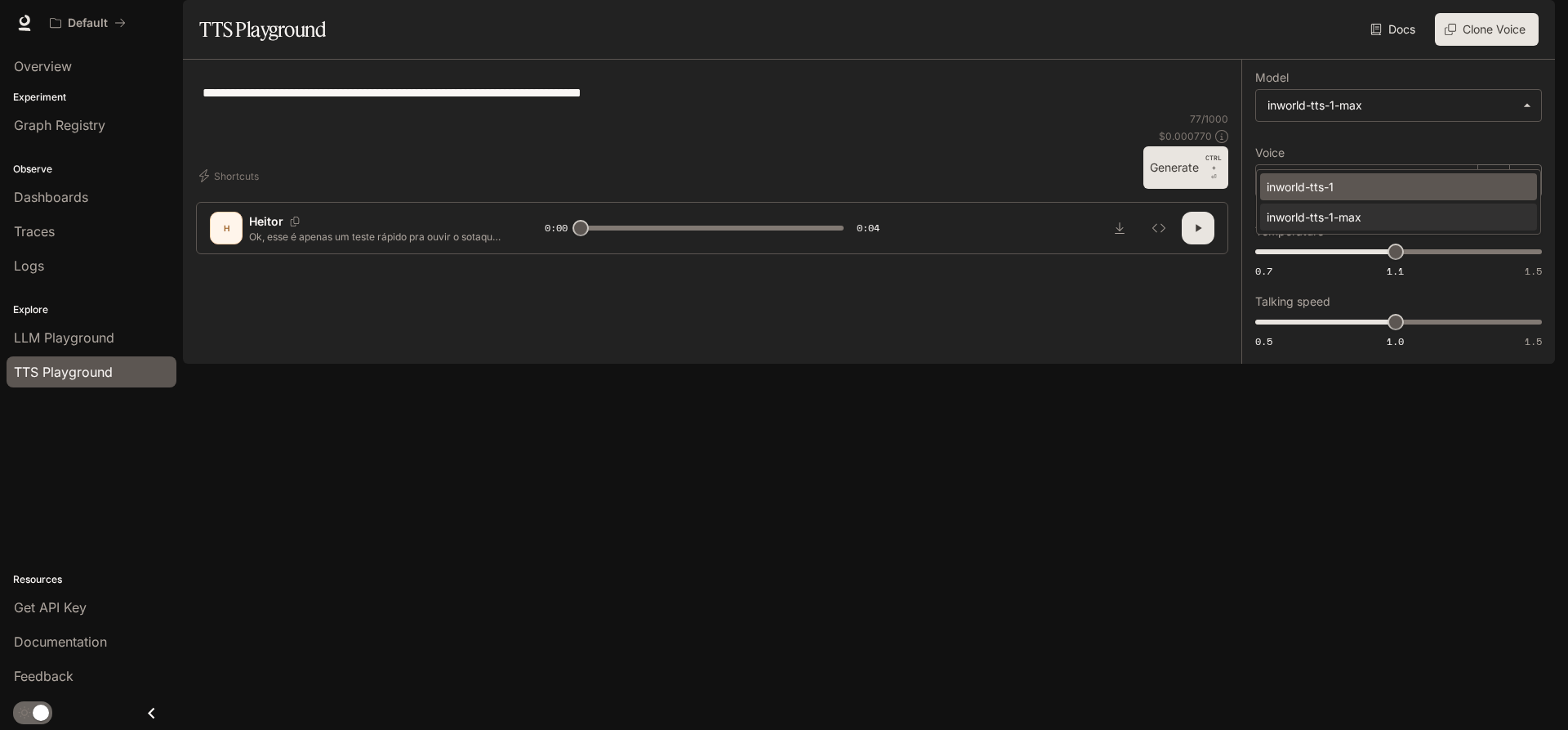
click at [1323, 184] on div "inworld-tts-1" at bounding box center [1395, 186] width 257 height 17
type input "**********"
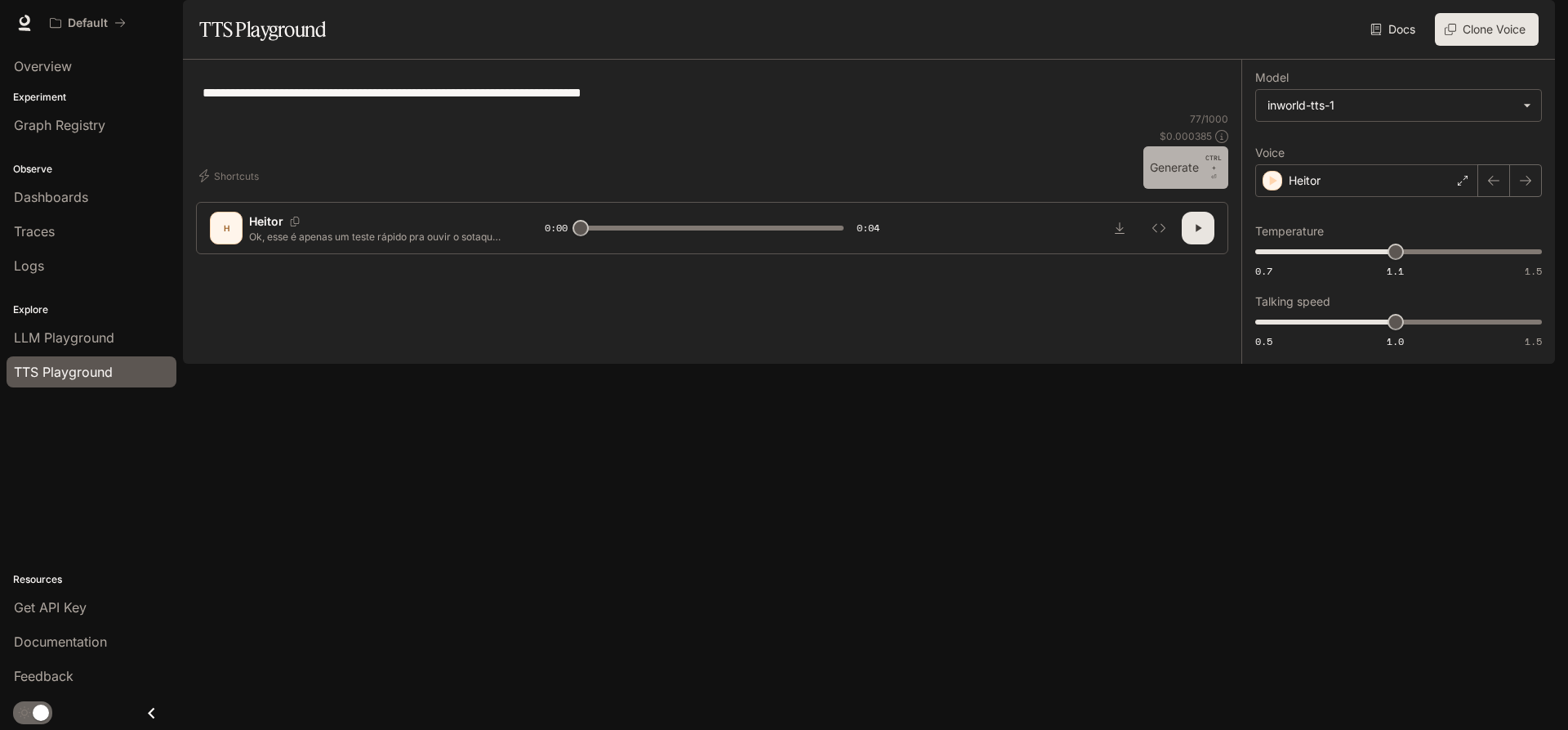
click at [1178, 189] on button "Generate CTRL + ⏎" at bounding box center [1185, 167] width 85 height 42
click at [1342, 197] on div "Heitor" at bounding box center [1366, 180] width 223 height 33
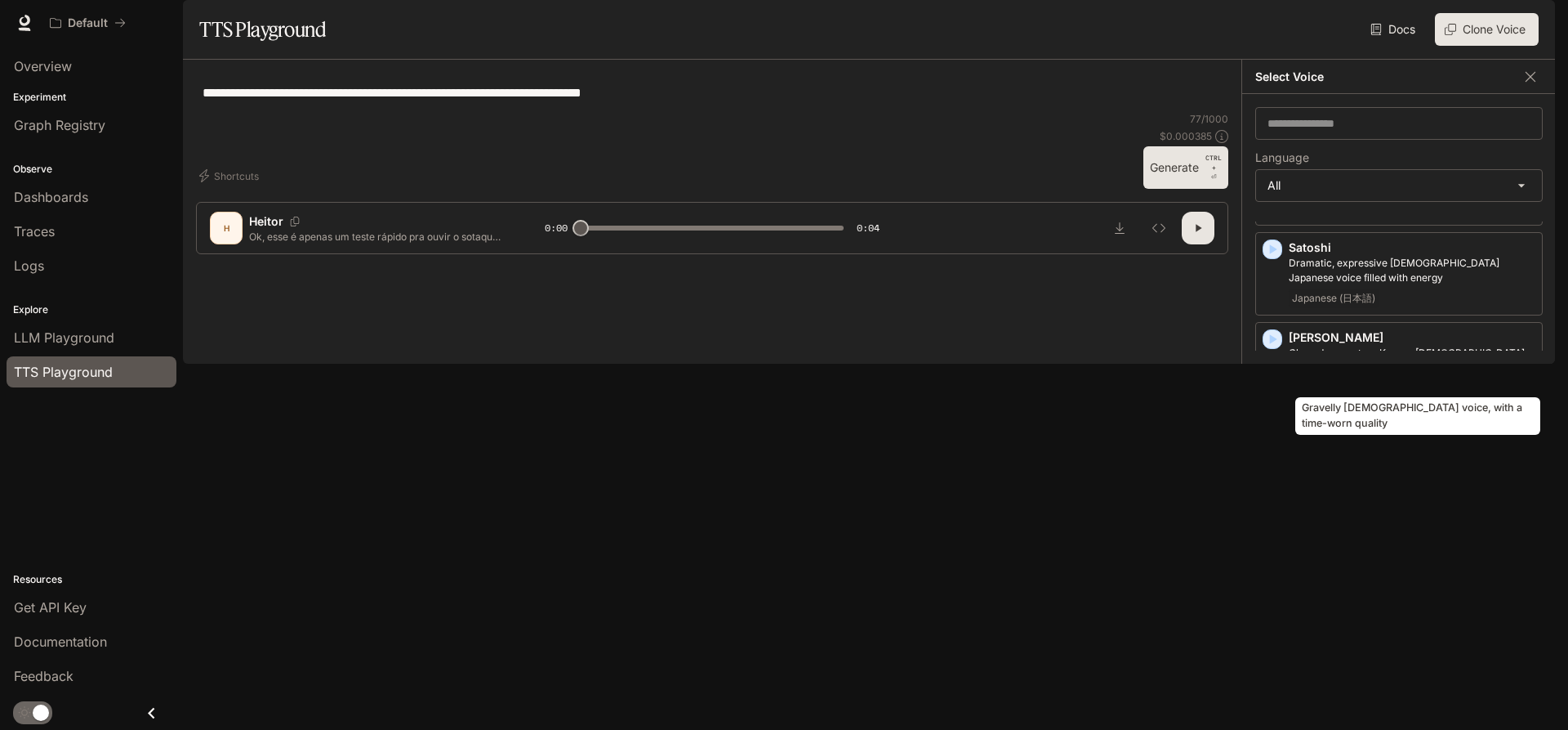
scroll to position [3138, 0]
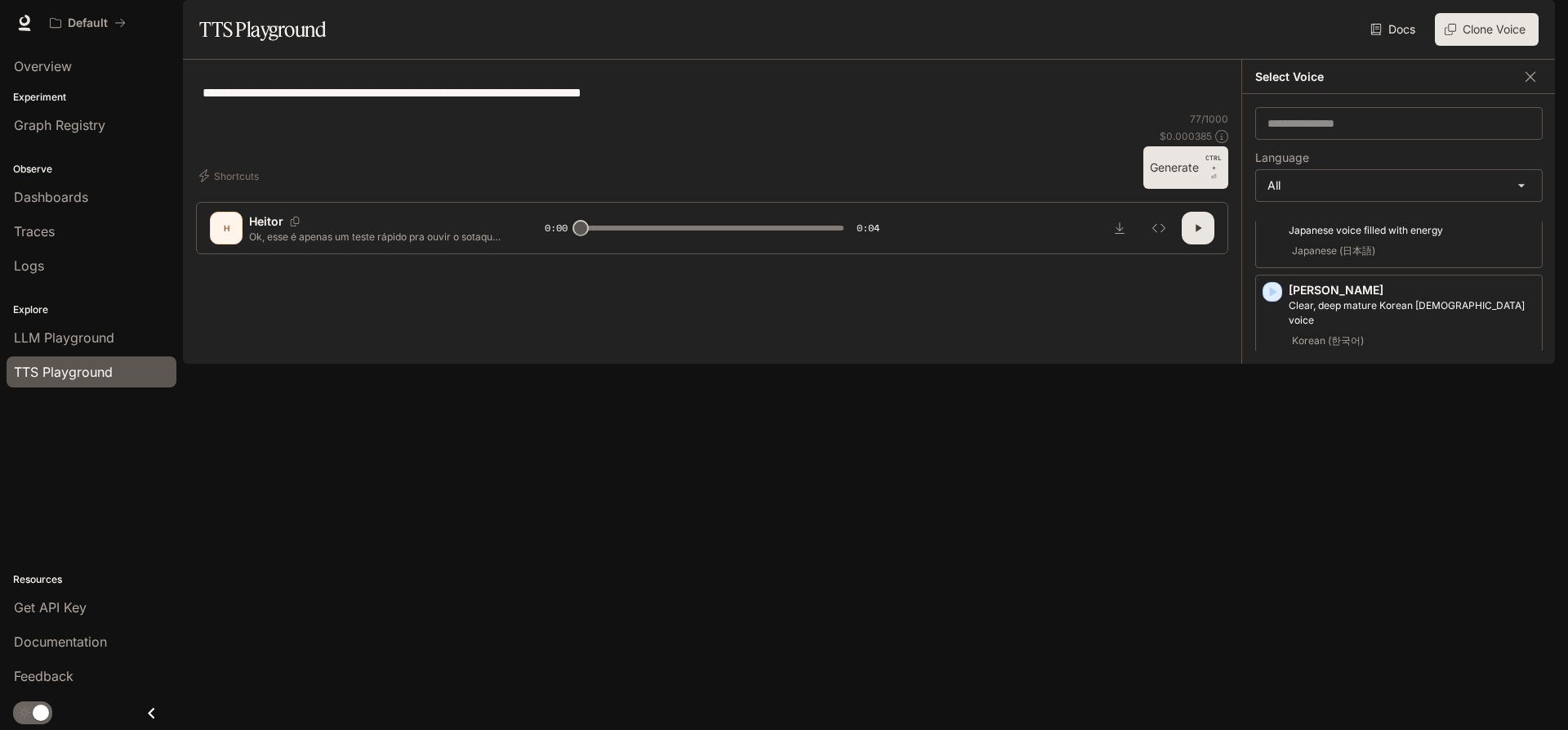
click at [1269, 643] on icon "button" at bounding box center [1272, 651] width 16 height 16
click at [1274, 557] on icon "button" at bounding box center [1274, 561] width 8 height 9
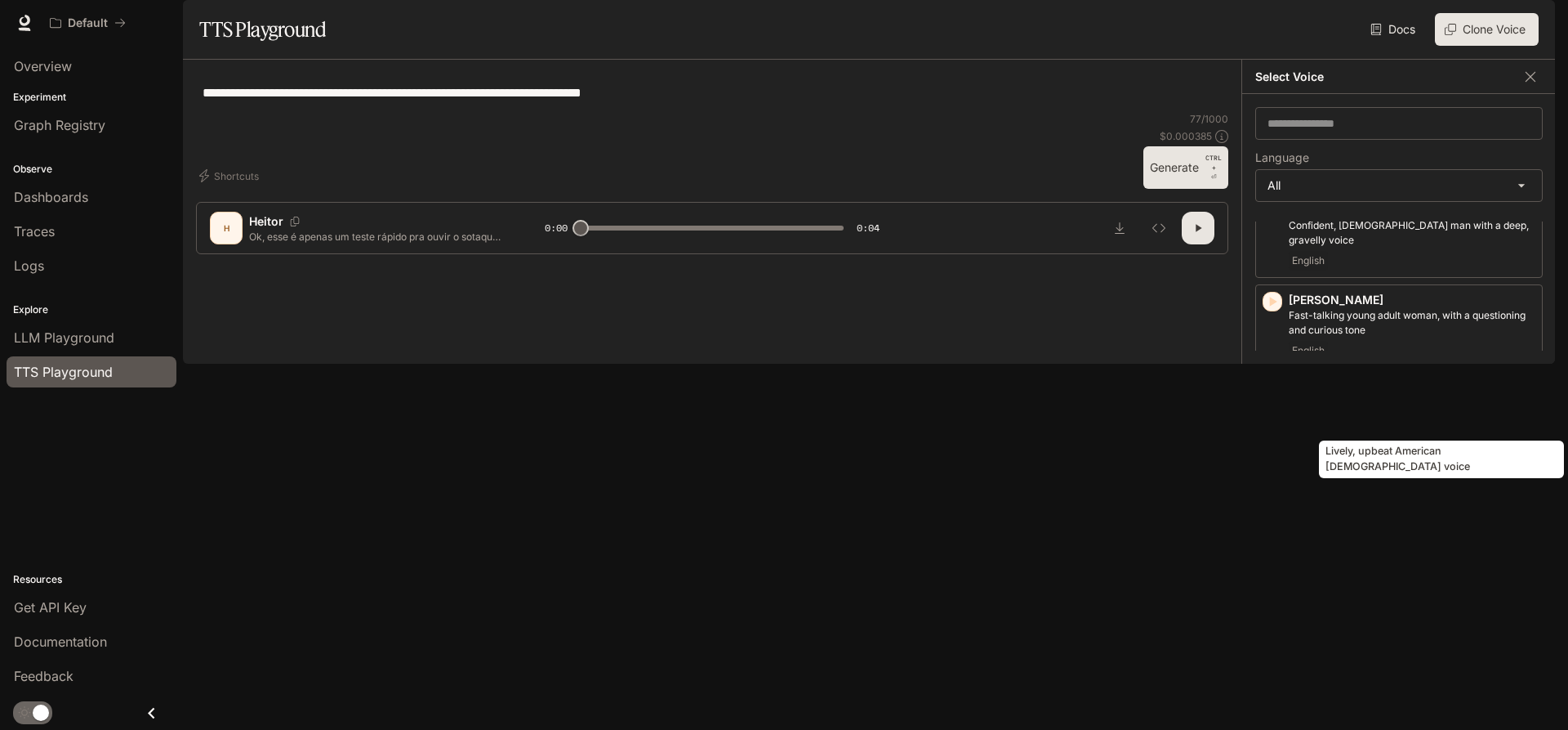
scroll to position [2941, 0]
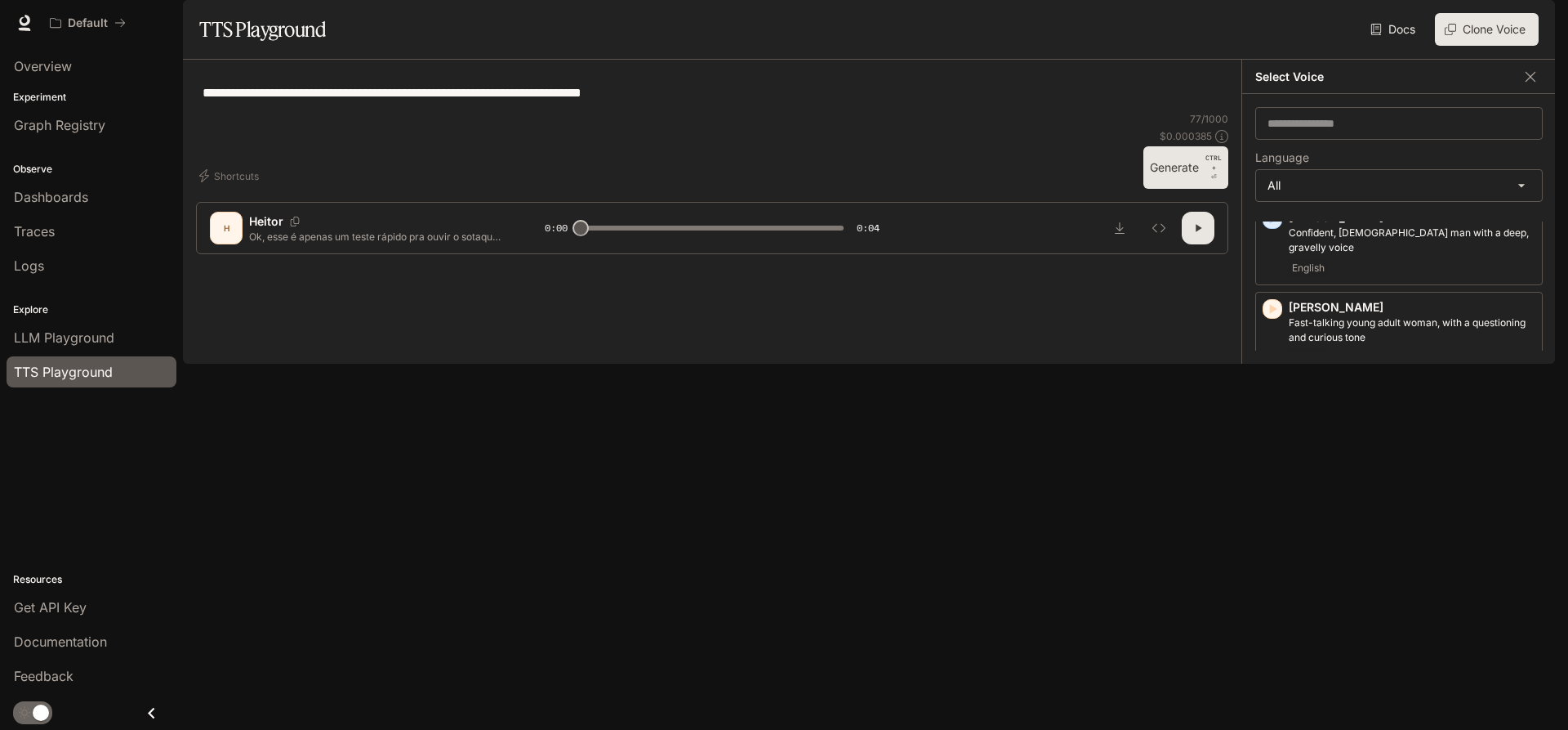
click at [1280, 659] on div "button" at bounding box center [1272, 667] width 18 height 18
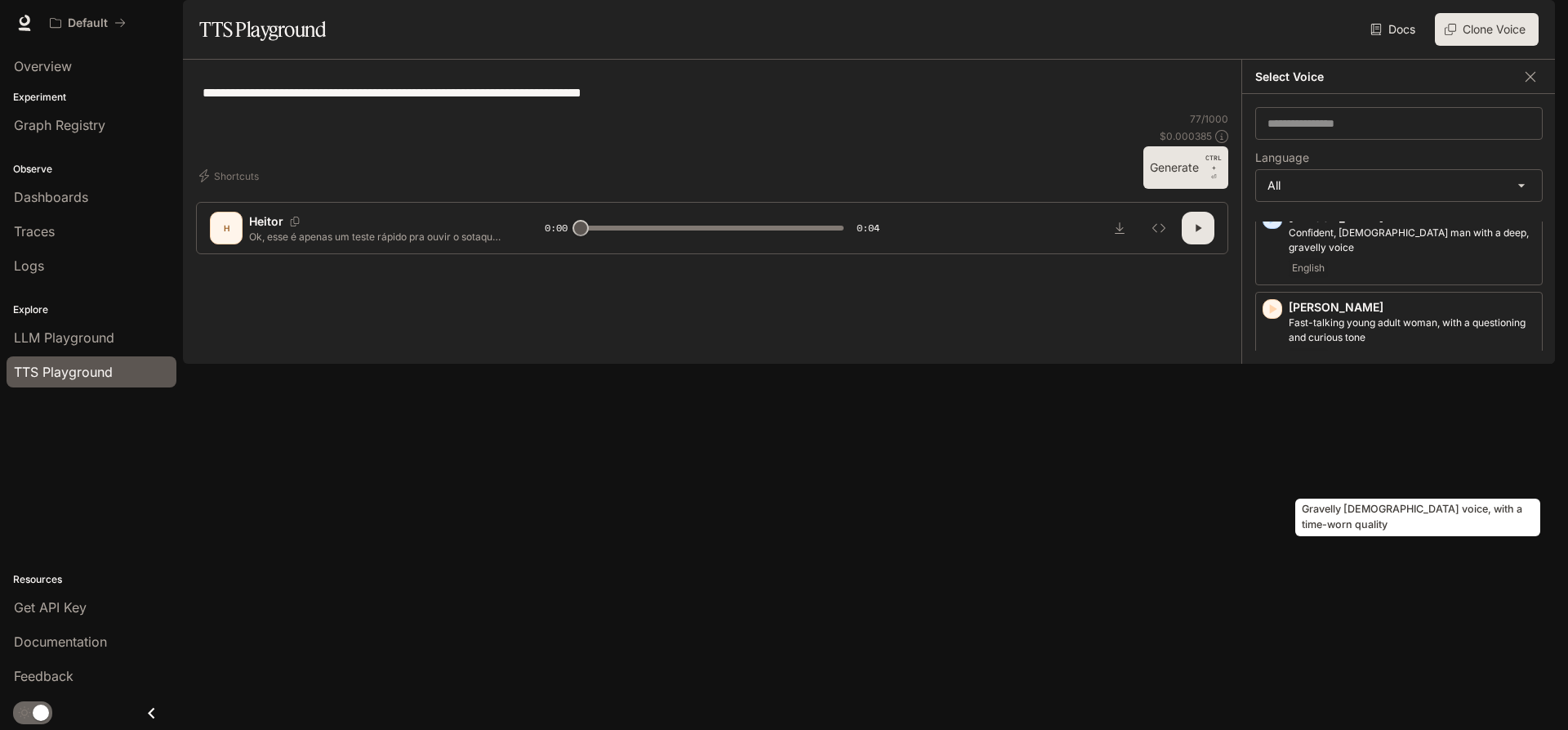
click at [1377, 674] on p "Gravelly [DEMOGRAPHIC_DATA] voice, with a time-worn quality" at bounding box center [1411, 689] width 246 height 29
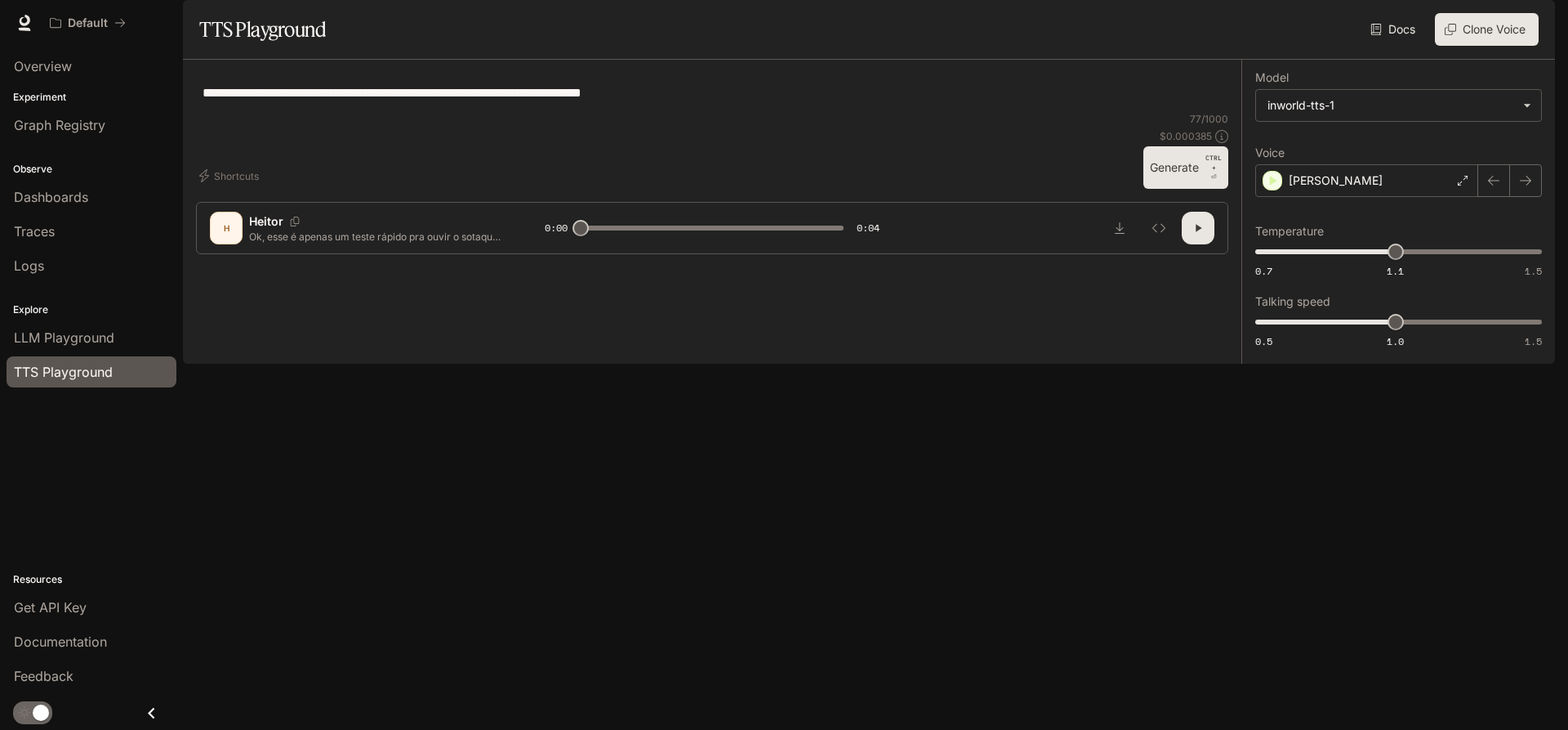
click at [1168, 189] on button "Generate CTRL + ⏎" at bounding box center [1185, 167] width 85 height 42
type input "*"
